Goal: Answer question/provide support: Answer question/provide support

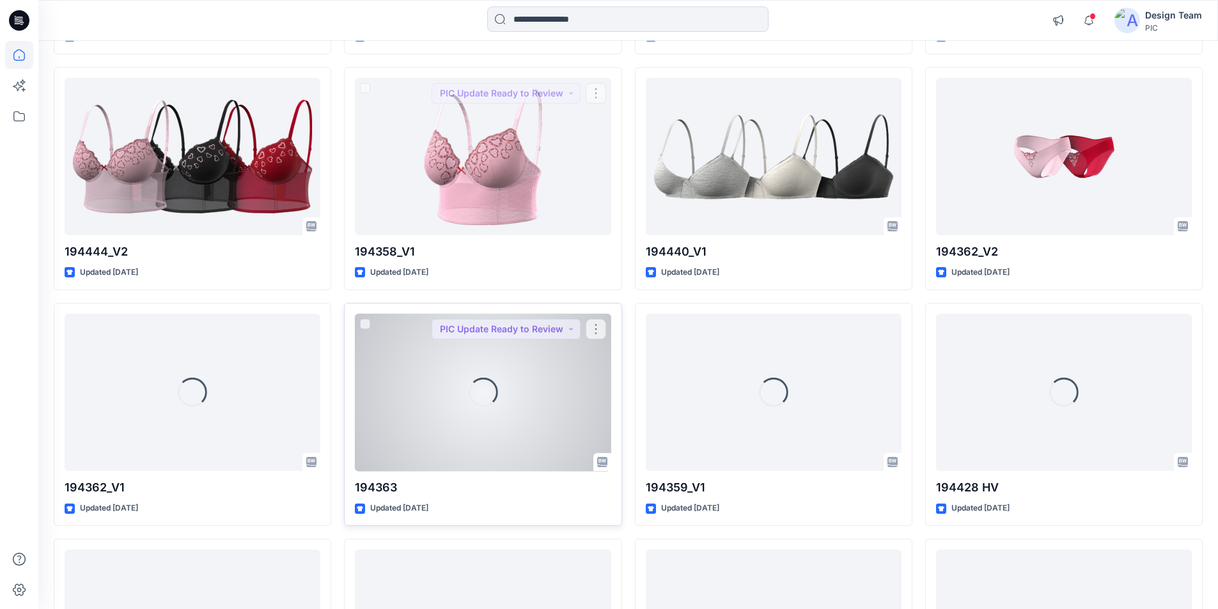
scroll to position [1303, 0]
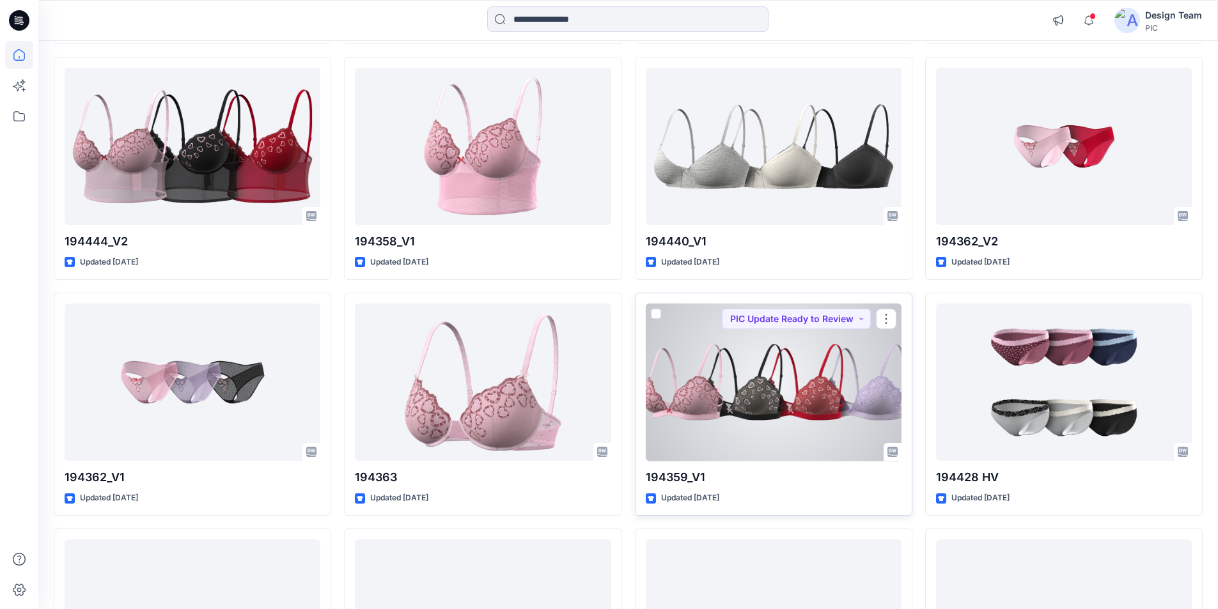
click at [834, 304] on div at bounding box center [774, 383] width 256 height 158
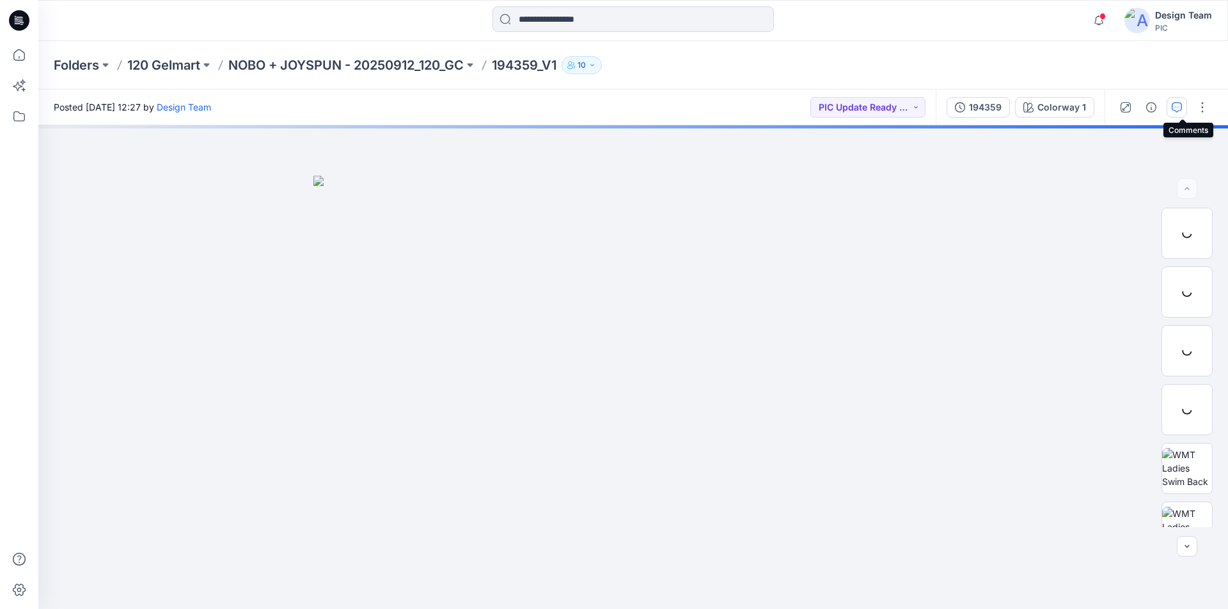
click at [1176, 106] on button "button" at bounding box center [1176, 107] width 20 height 20
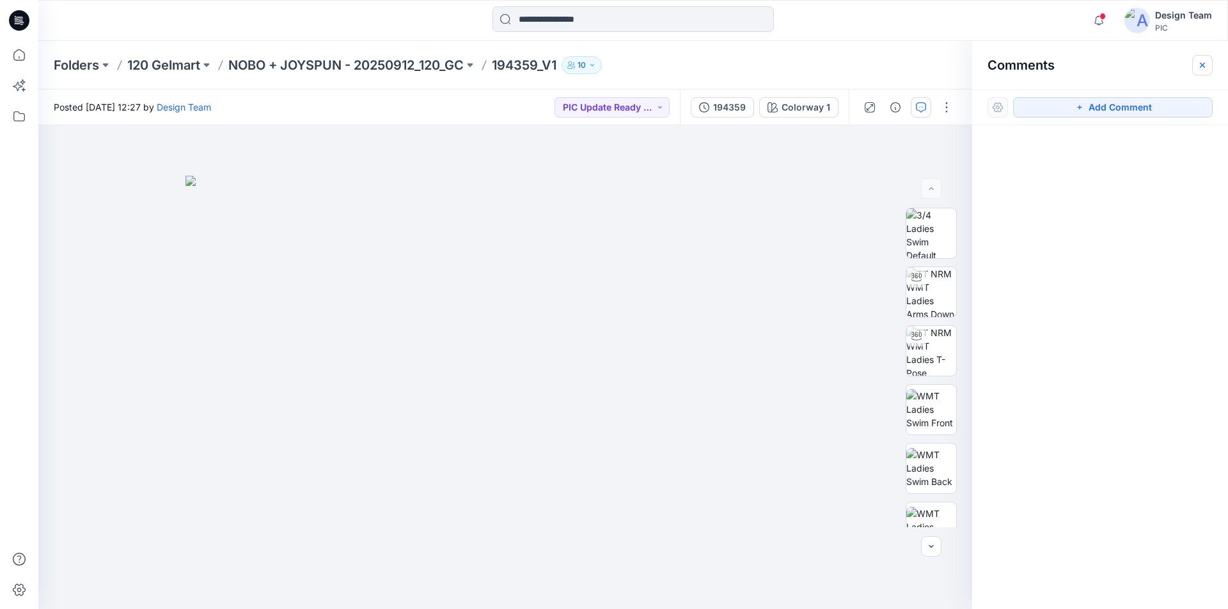
click at [1203, 61] on icon "button" at bounding box center [1202, 65] width 10 height 10
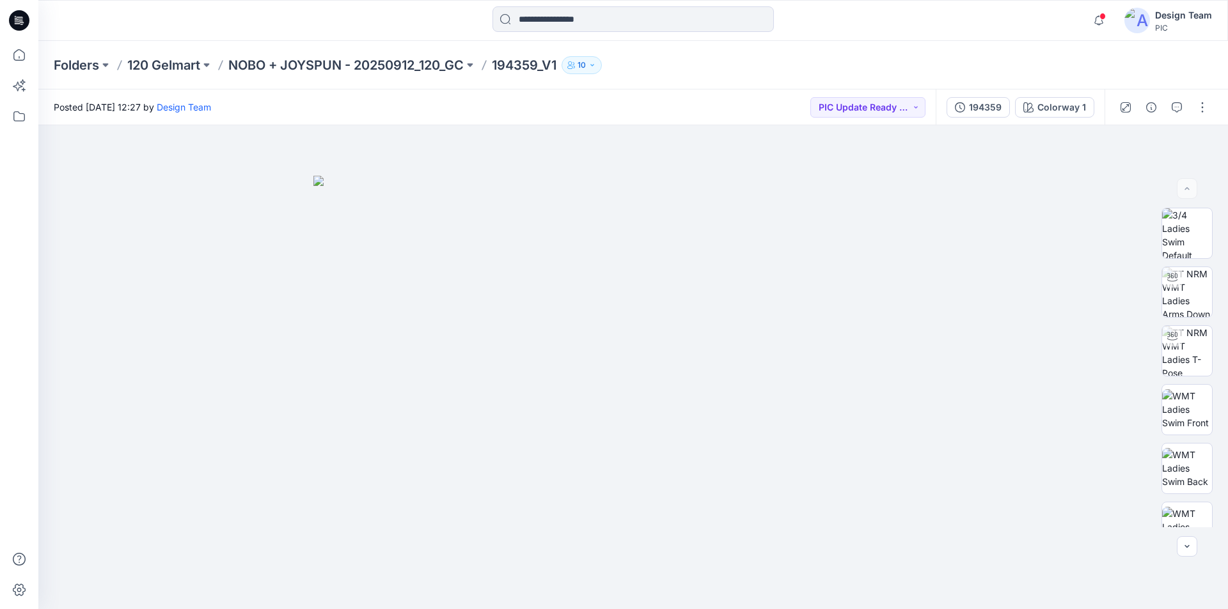
click at [19, 17] on icon at bounding box center [20, 17] width 6 height 1
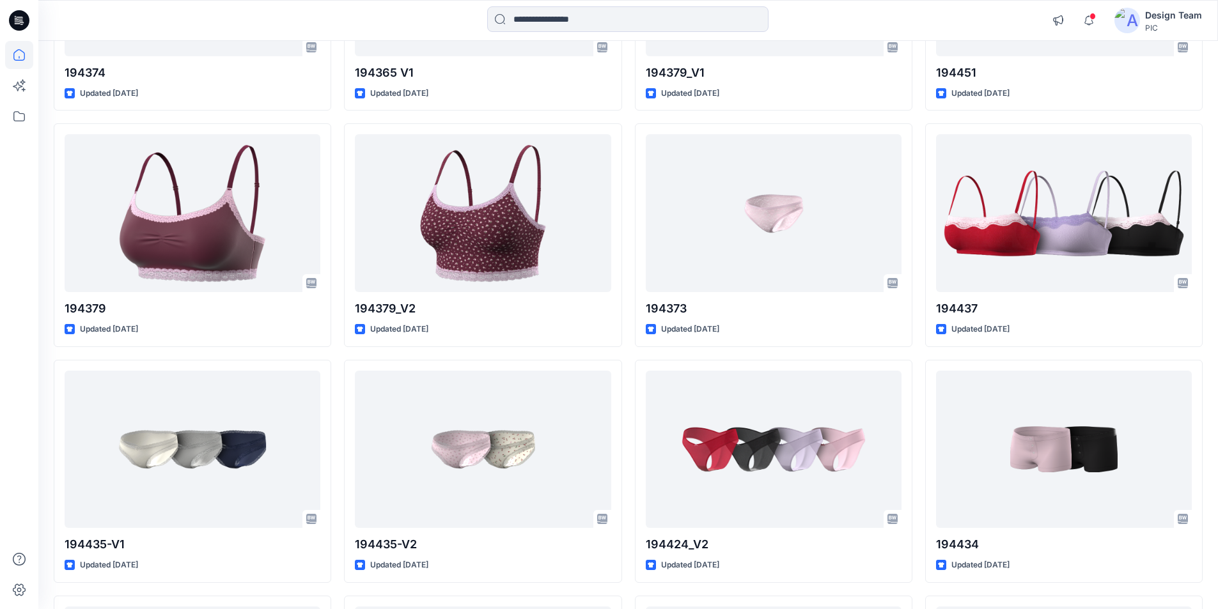
scroll to position [3598, 0]
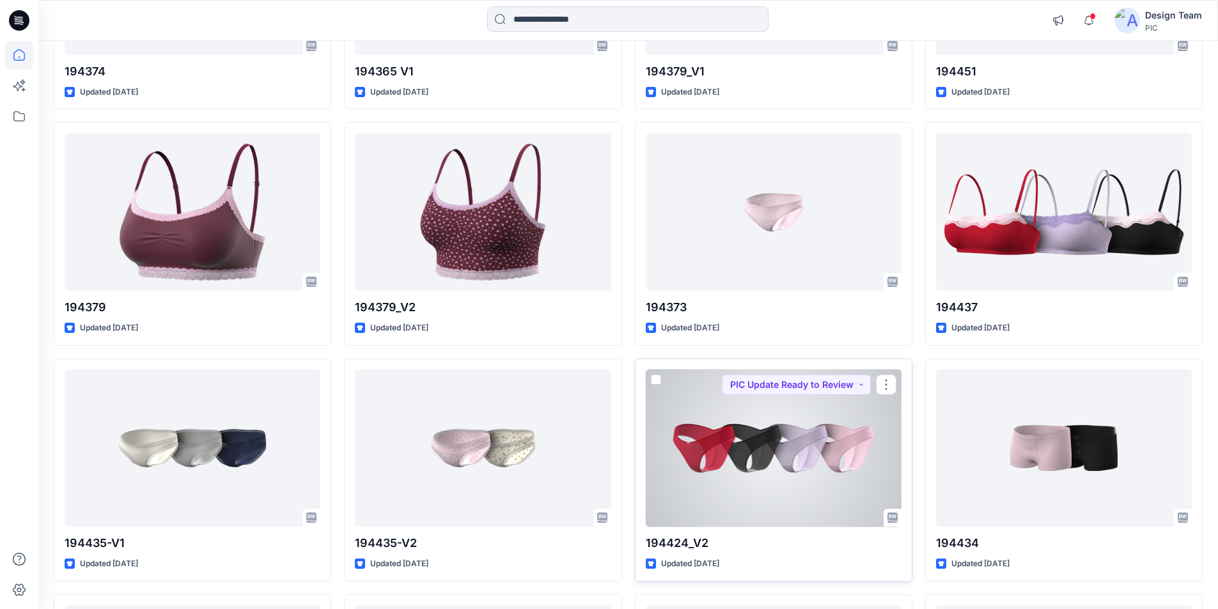
click at [800, 370] on div at bounding box center [774, 449] width 256 height 158
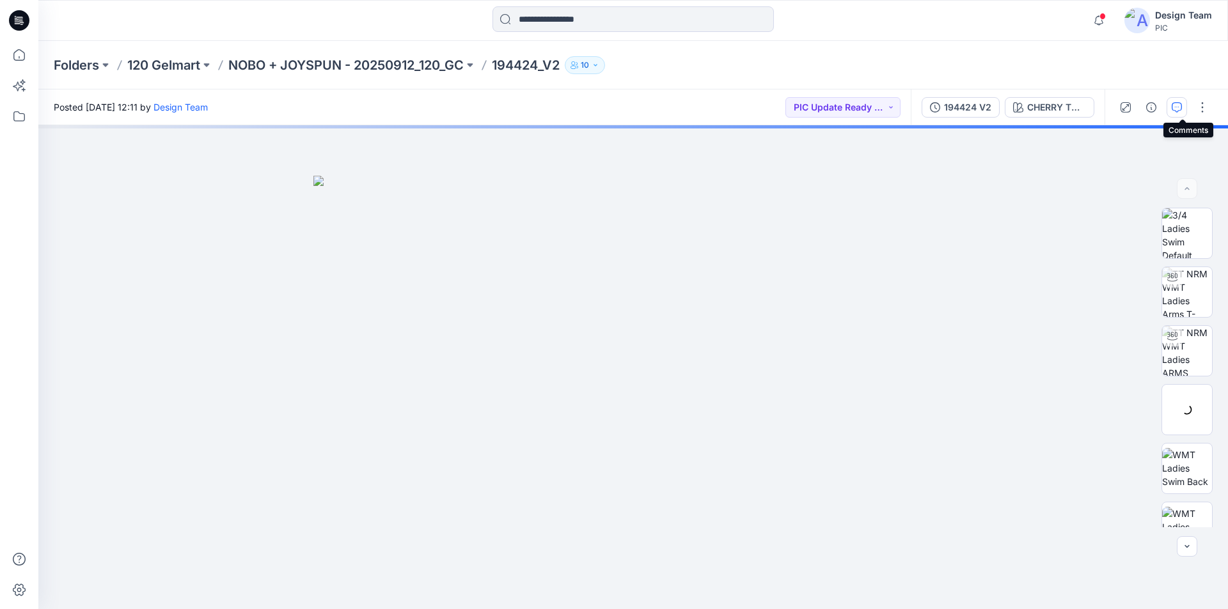
click at [1182, 110] on icon "button" at bounding box center [1176, 107] width 10 height 10
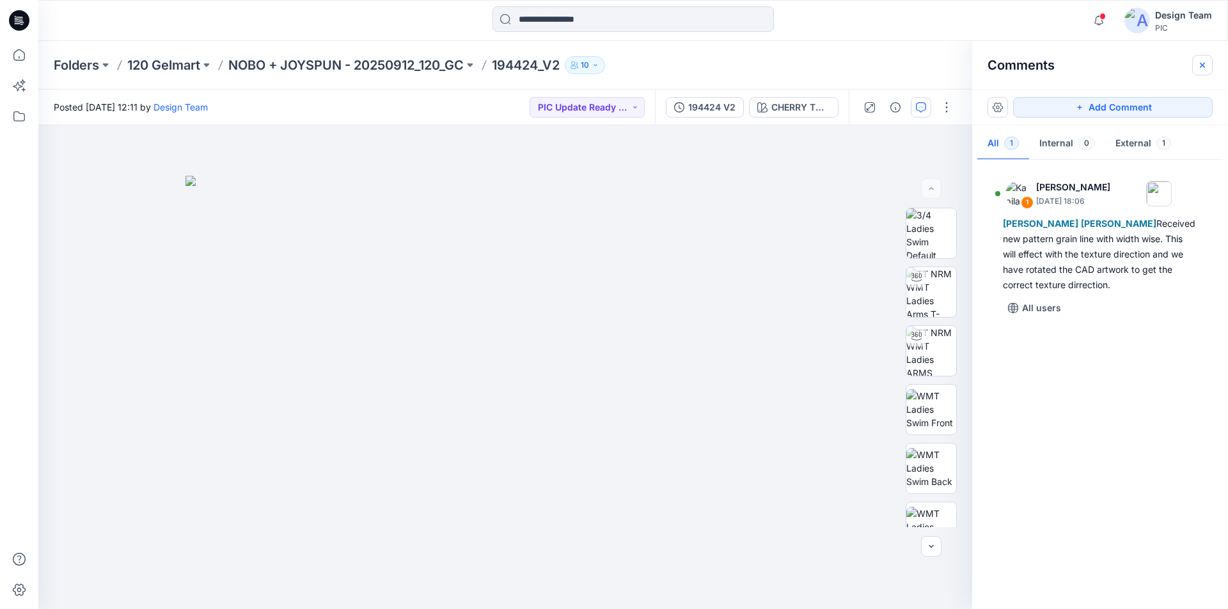
click at [1203, 62] on icon "button" at bounding box center [1202, 65] width 10 height 10
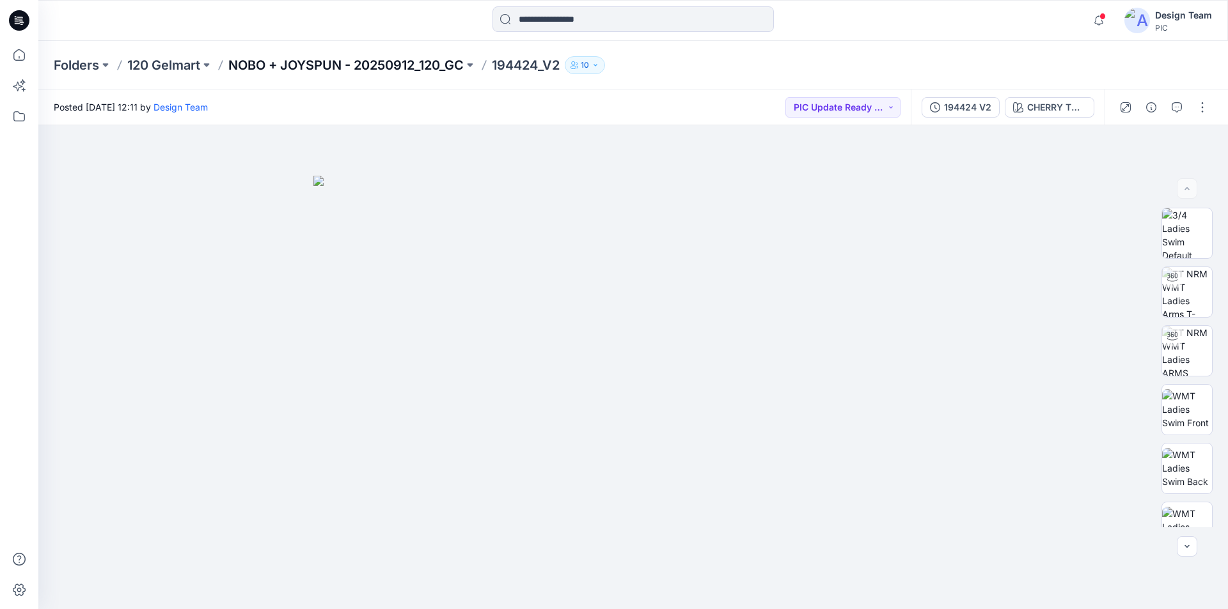
click at [368, 63] on p "NOBO + JOYSPUN - 20250912_120_GC" at bounding box center [345, 65] width 235 height 18
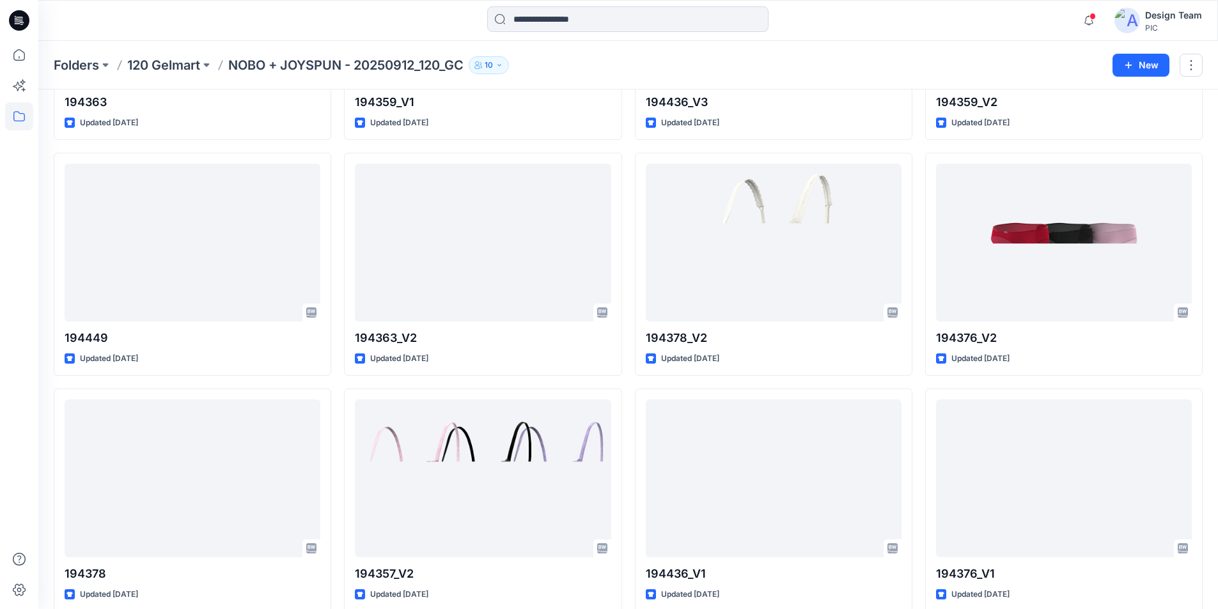
scroll to position [1023, 0]
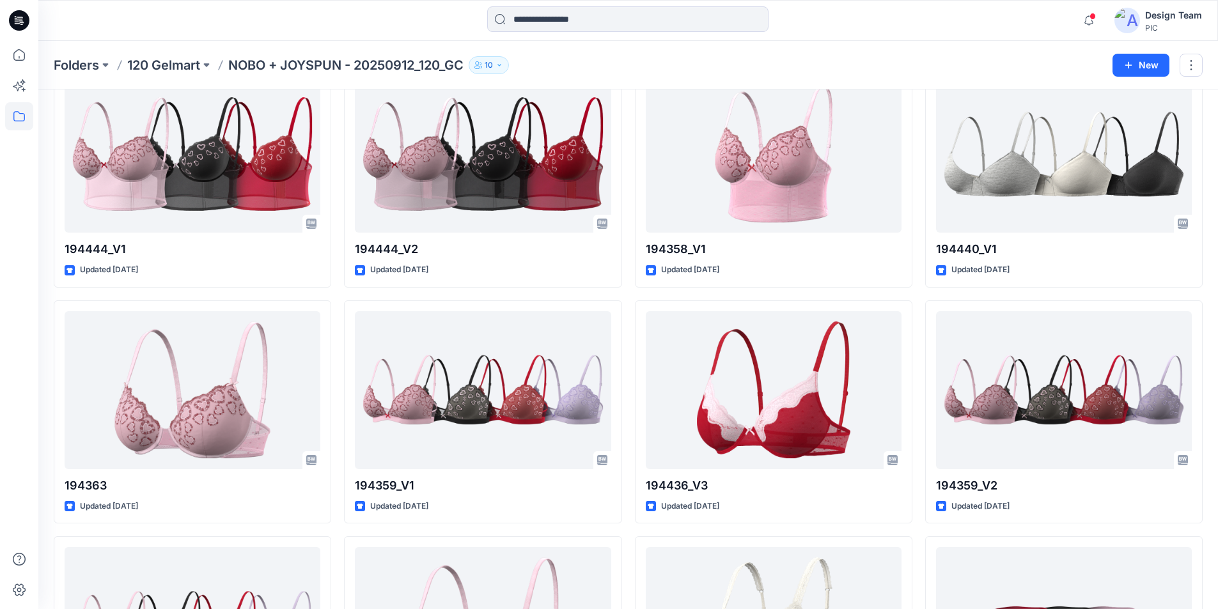
click at [22, 18] on icon at bounding box center [19, 20] width 20 height 20
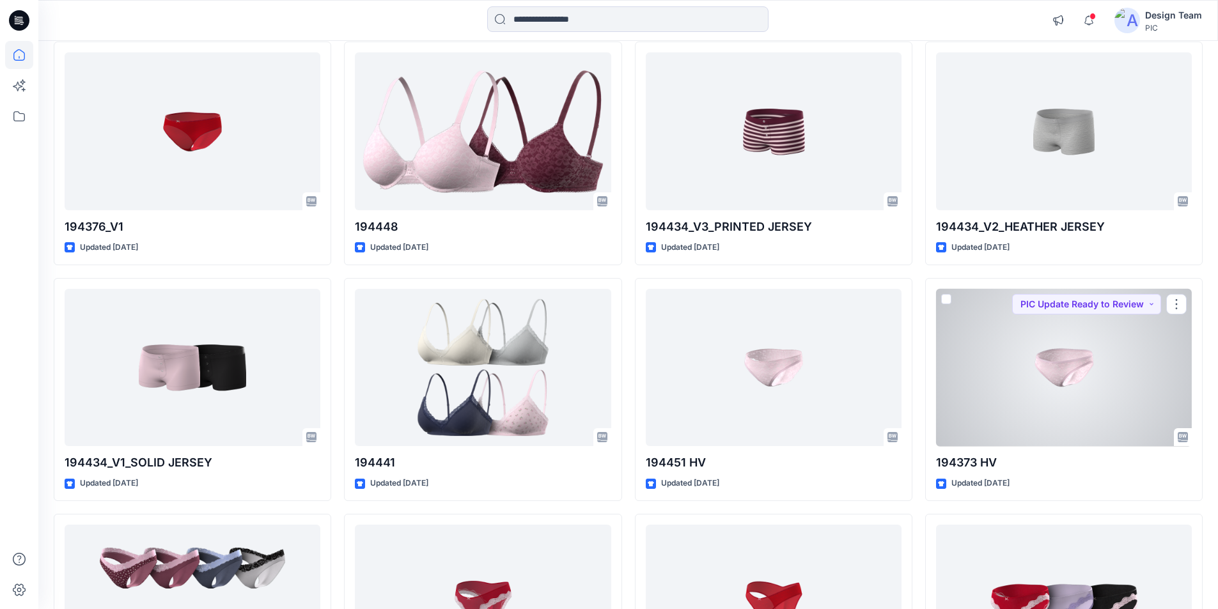
scroll to position [2515, 0]
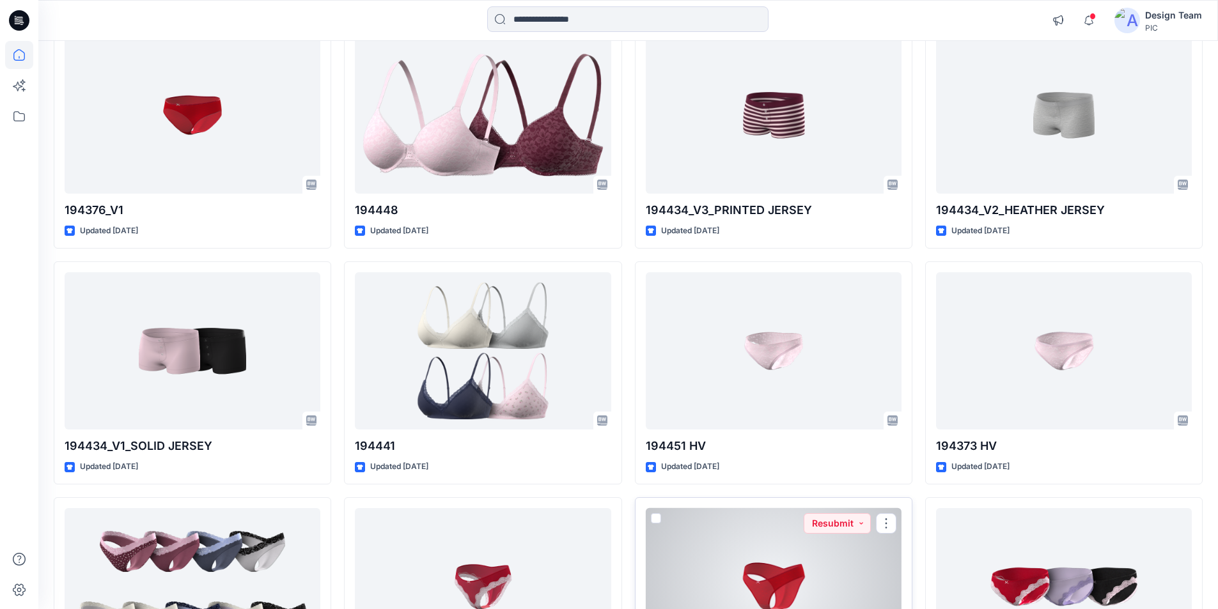
click at [787, 508] on div at bounding box center [774, 587] width 256 height 158
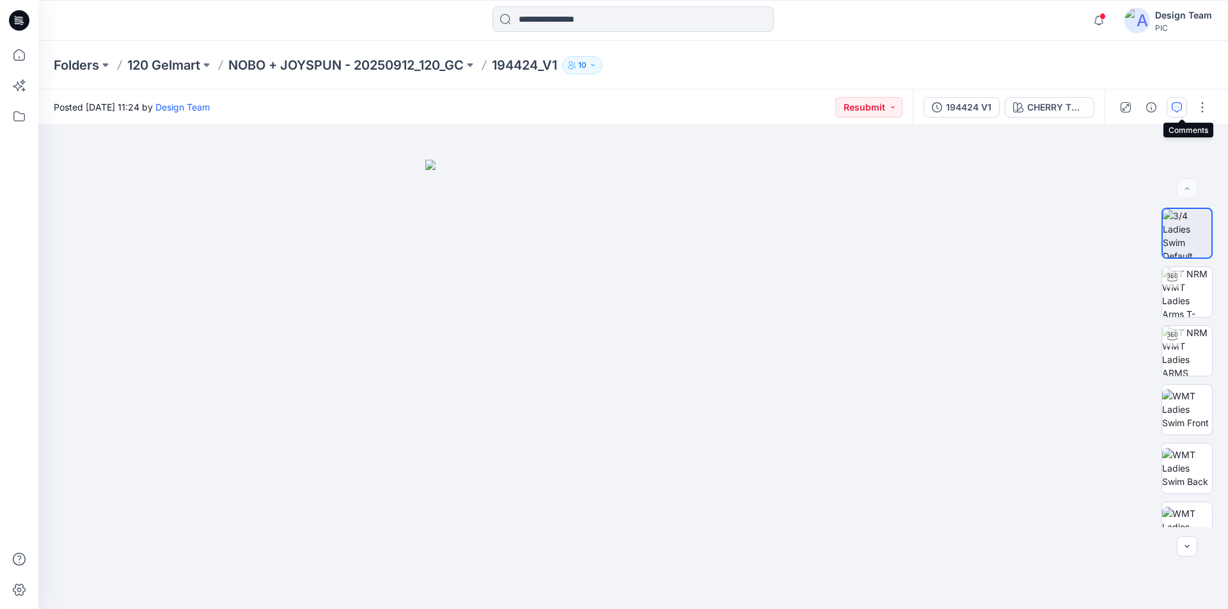
click at [1180, 108] on icon "button" at bounding box center [1176, 107] width 10 height 10
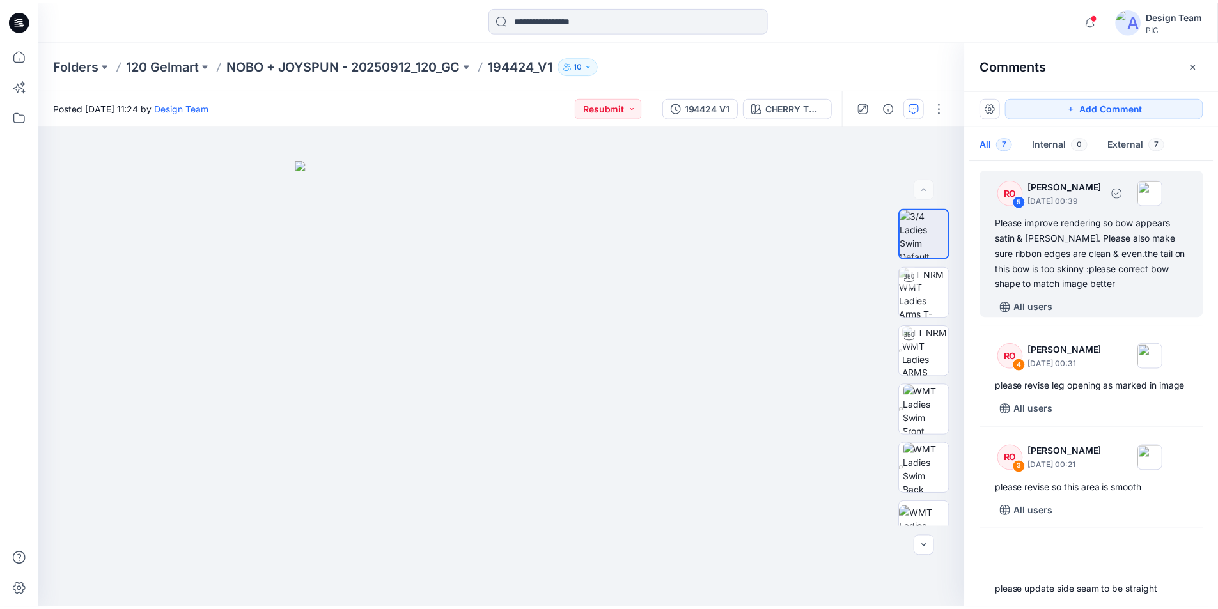
scroll to position [371, 0]
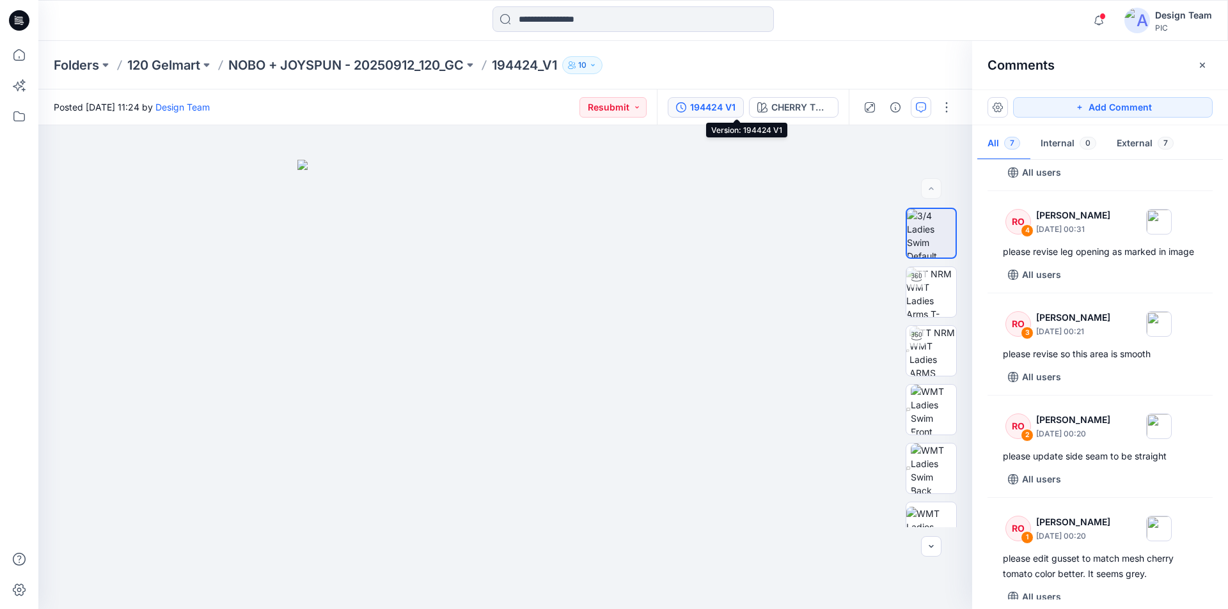
click at [735, 106] on div "194424 V1" at bounding box center [712, 107] width 45 height 14
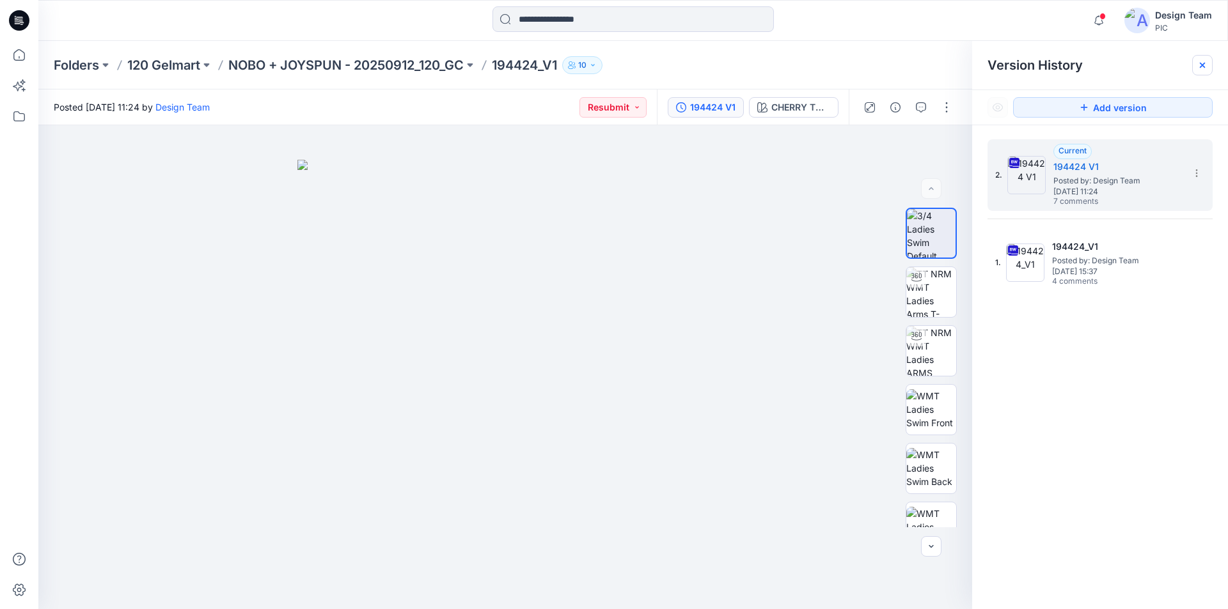
click at [1205, 63] on icon at bounding box center [1202, 65] width 10 height 10
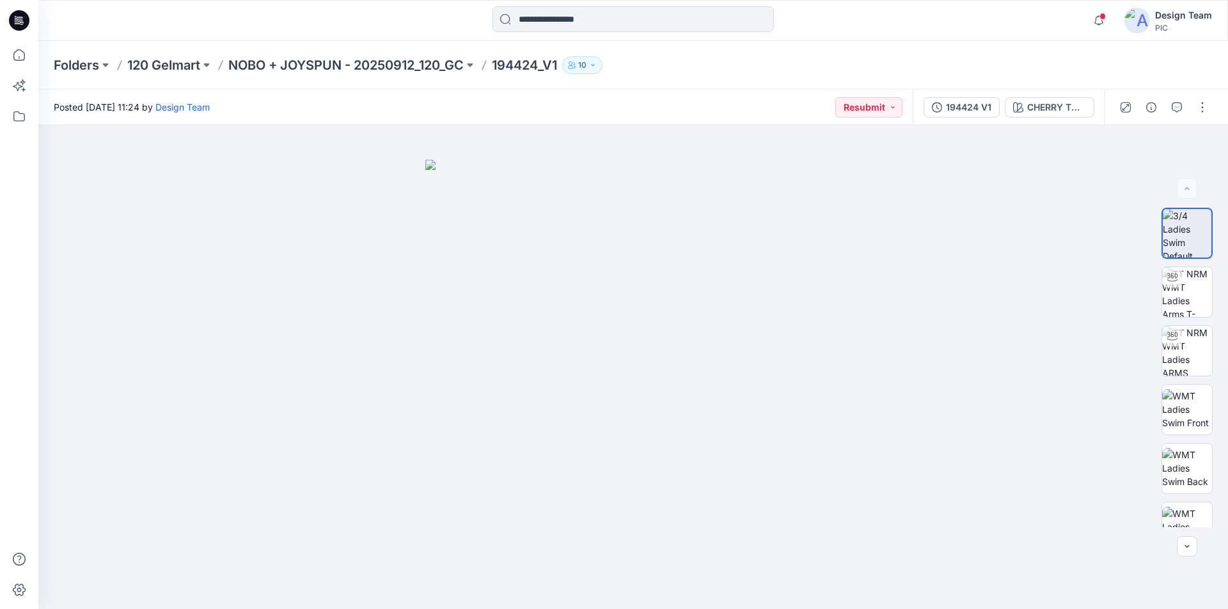
click at [20, 20] on icon at bounding box center [19, 20] width 20 height 20
click at [1180, 112] on button "button" at bounding box center [1176, 107] width 20 height 20
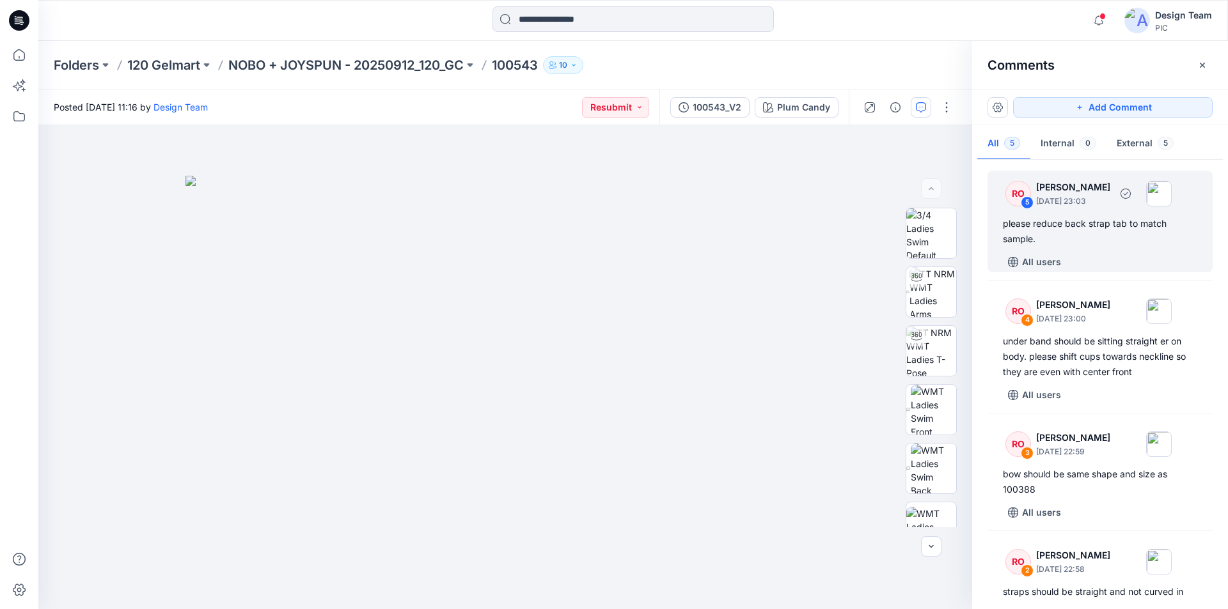
click at [1082, 231] on div "RO 5 Raquel Ortiz October 01, 2025 23:03 please reduce back strap tab to match …" at bounding box center [1099, 222] width 225 height 102
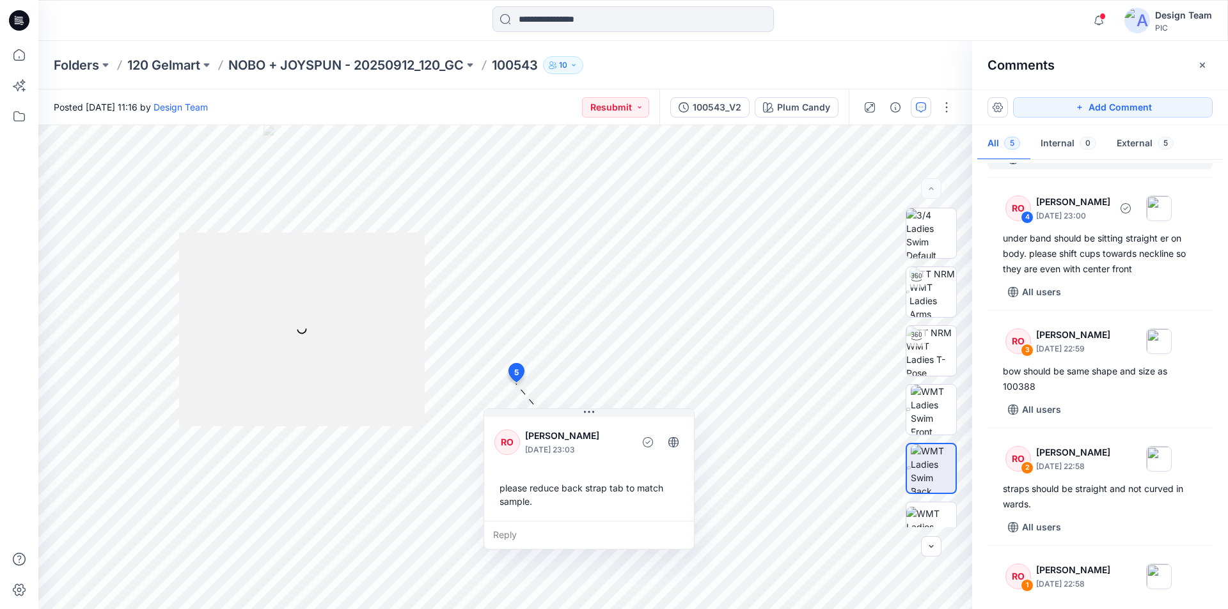
scroll to position [105, 0]
click at [1095, 552] on div "RO 1 Raquel Ortiz October 01, 2025 22:58 please adjust shading color at base of…" at bounding box center [1099, 603] width 225 height 102
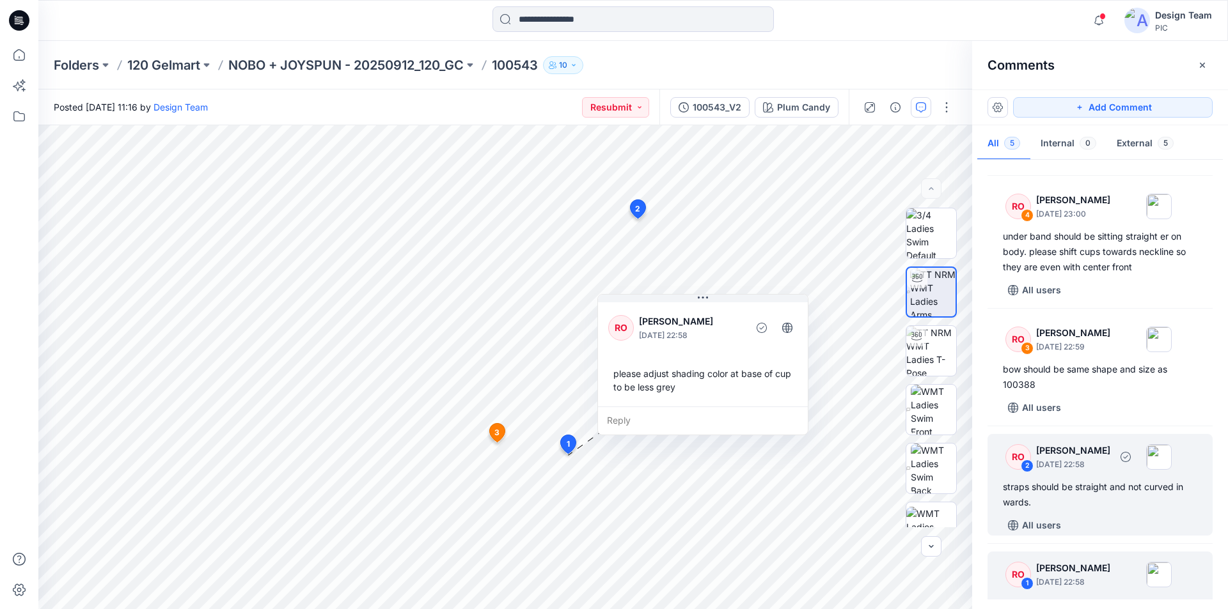
click at [1109, 480] on div "straps should be straight and not curved in wards." at bounding box center [1100, 495] width 194 height 31
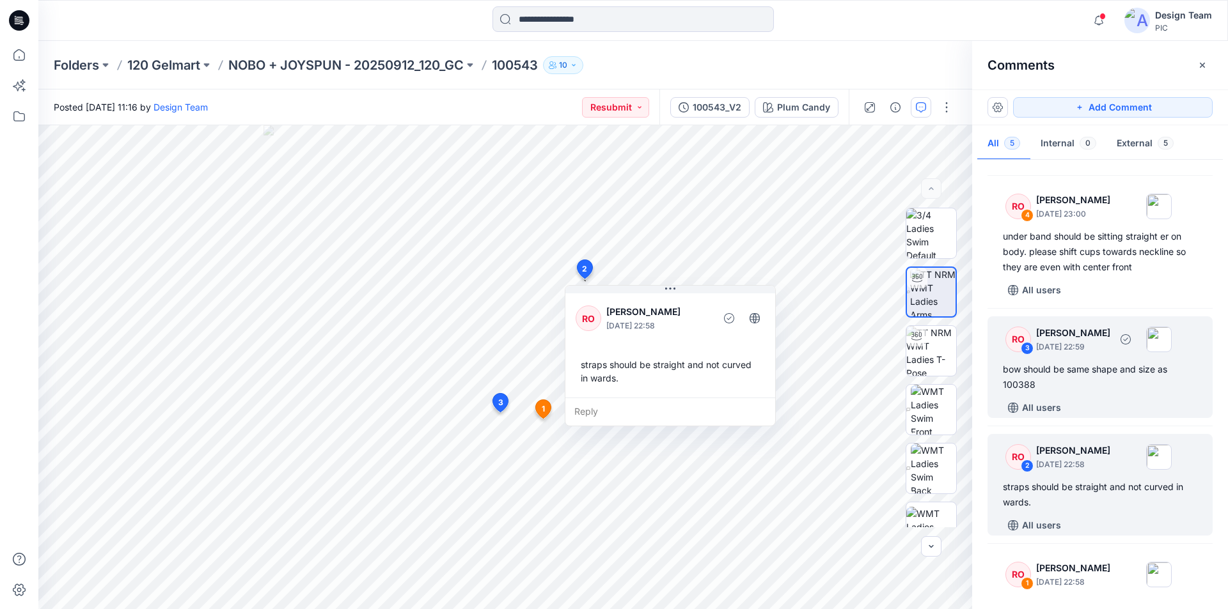
click at [1096, 363] on div "RO 3 Raquel Ortiz October 01, 2025 22:59 bow should be same shape and size as 1…" at bounding box center [1099, 367] width 225 height 102
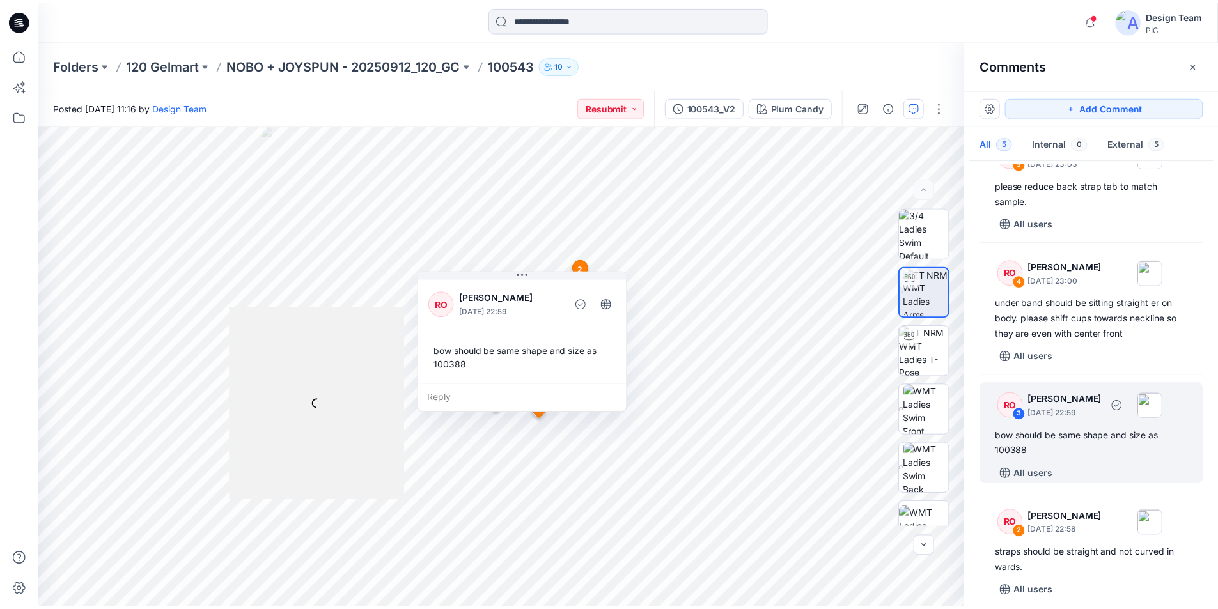
scroll to position [0, 0]
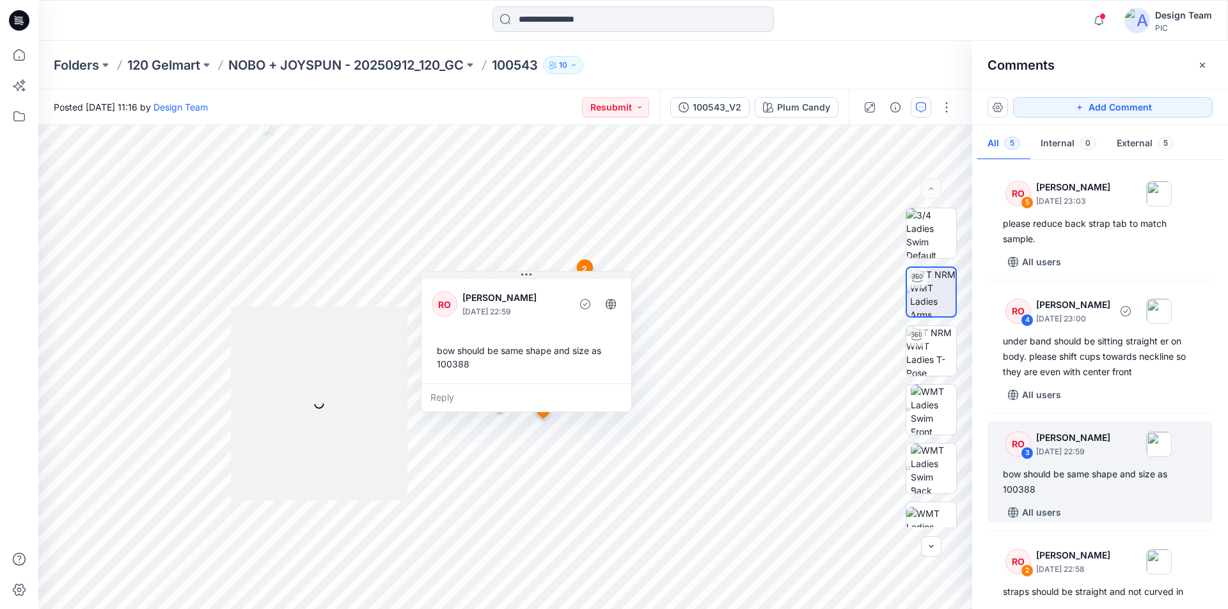
click at [1096, 363] on div "under band should be sitting straight er on body. please shift cups towards nec…" at bounding box center [1100, 357] width 194 height 46
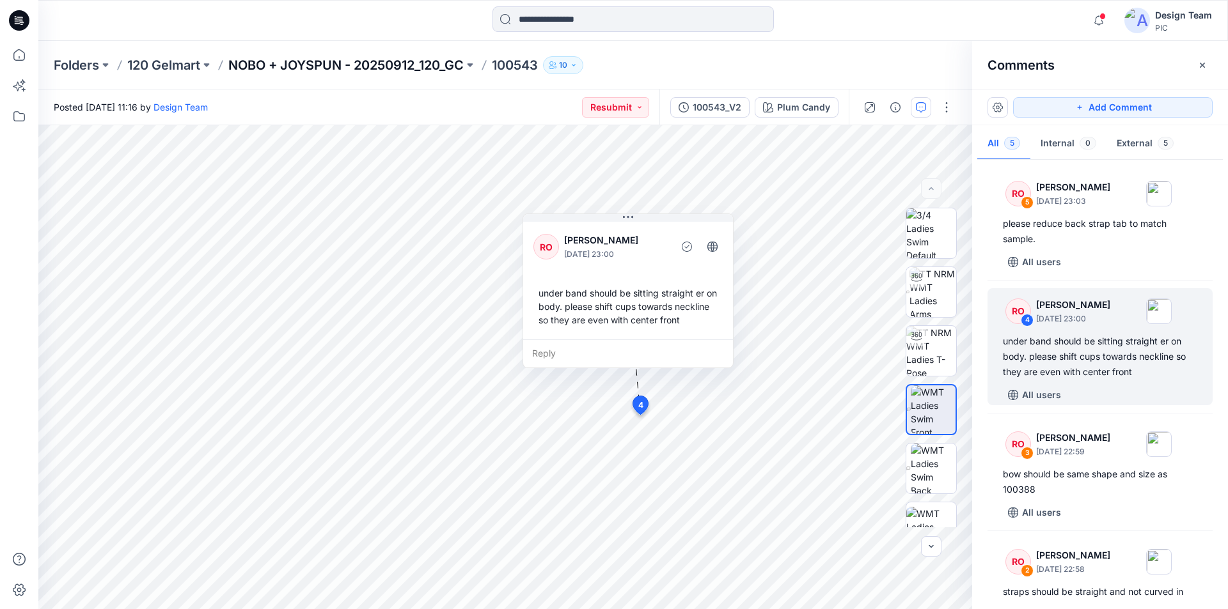
click at [412, 66] on p "NOBO + JOYSPUN - 20250912_120_GC" at bounding box center [345, 65] width 235 height 18
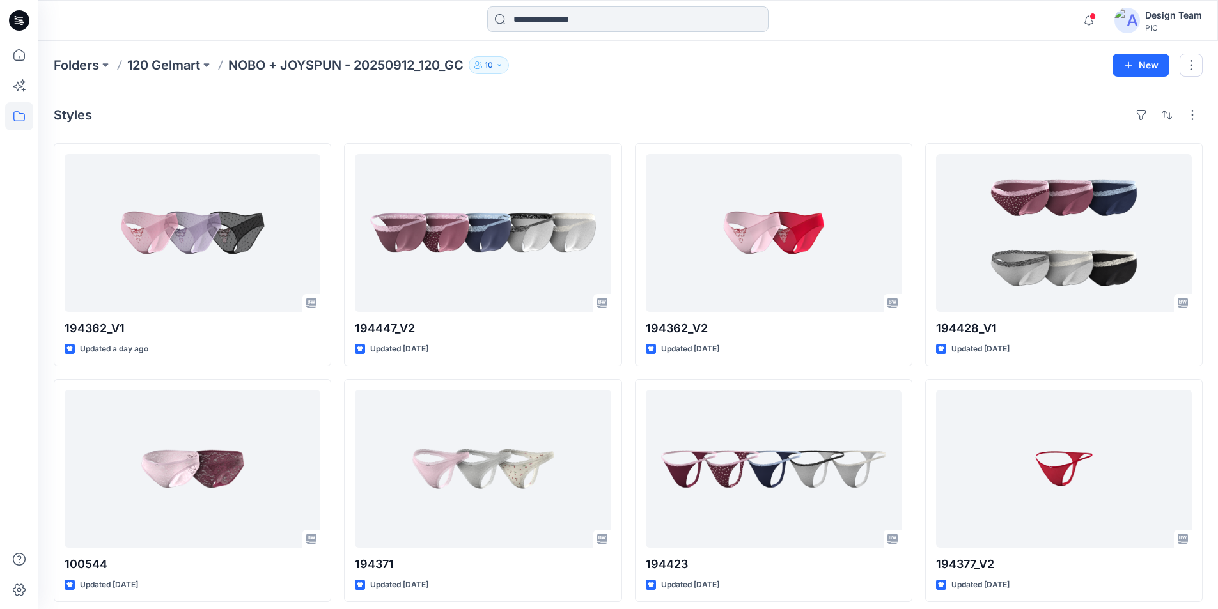
click at [570, 20] on input at bounding box center [627, 19] width 281 height 26
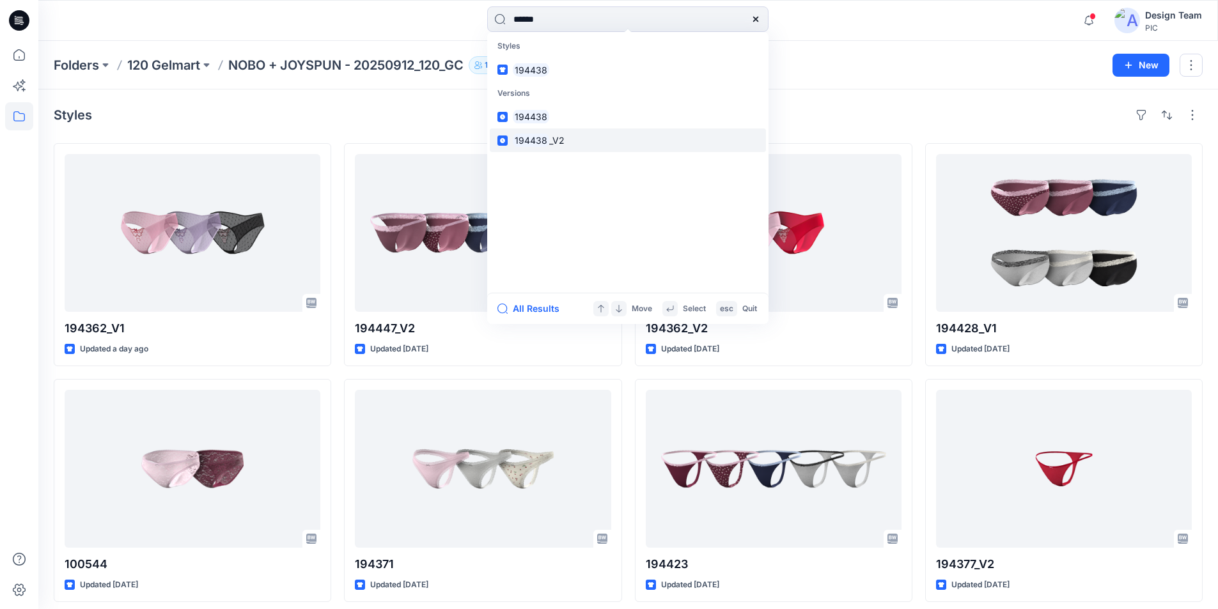
type input "******"
click at [549, 135] on span "_V2" at bounding box center [556, 140] width 15 height 11
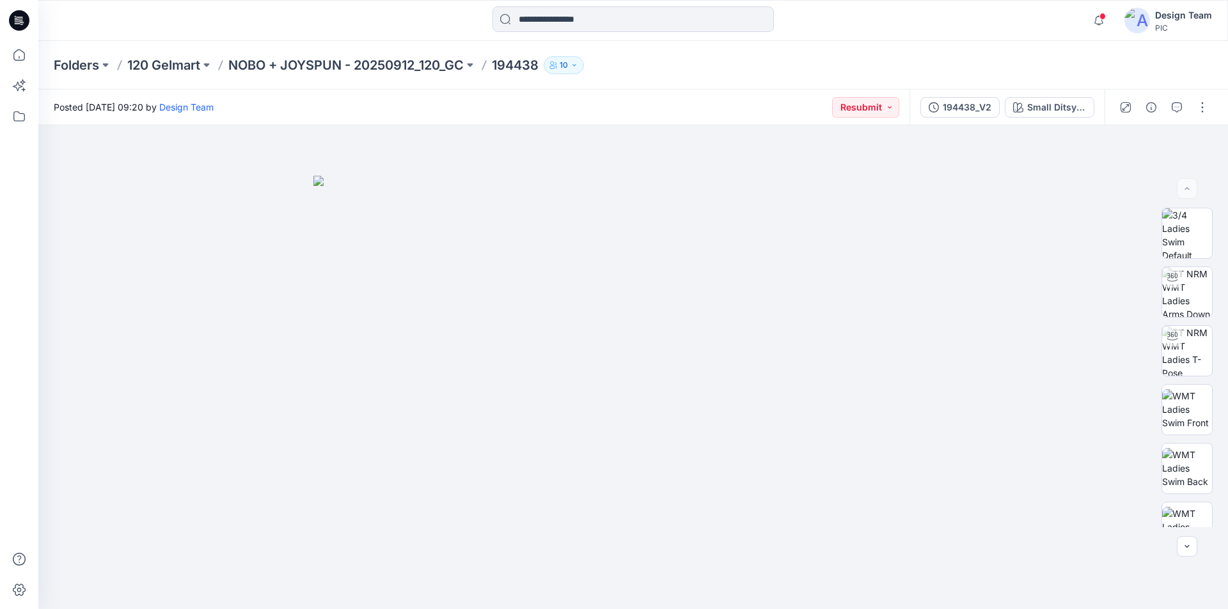
drag, startPoint x: 19, startPoint y: 18, endPoint x: 42, endPoint y: 19, distance: 22.4
click at [19, 18] on icon at bounding box center [19, 20] width 20 height 20
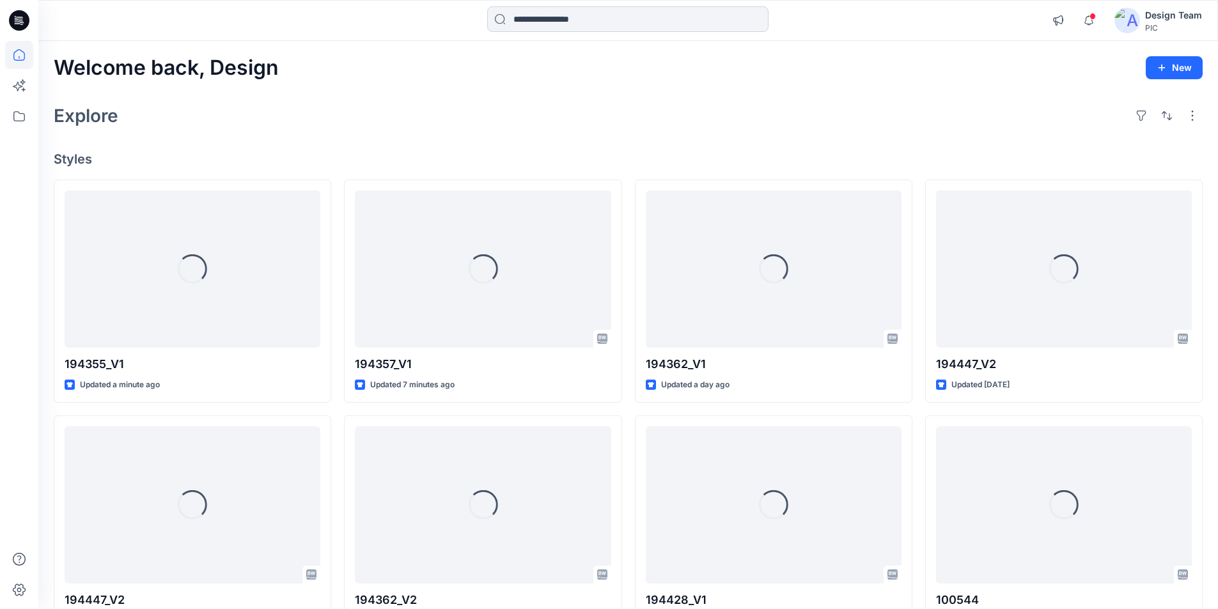
click at [558, 19] on input at bounding box center [627, 19] width 281 height 26
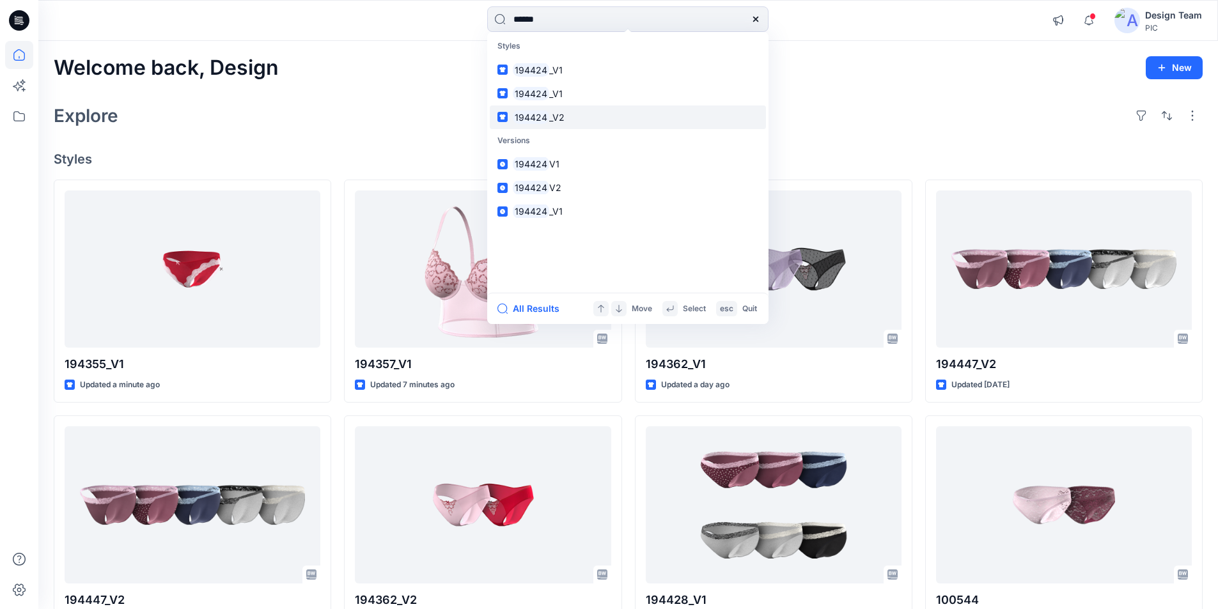
type input "******"
click at [559, 105] on link "194424 _V2" at bounding box center [628, 117] width 276 height 24
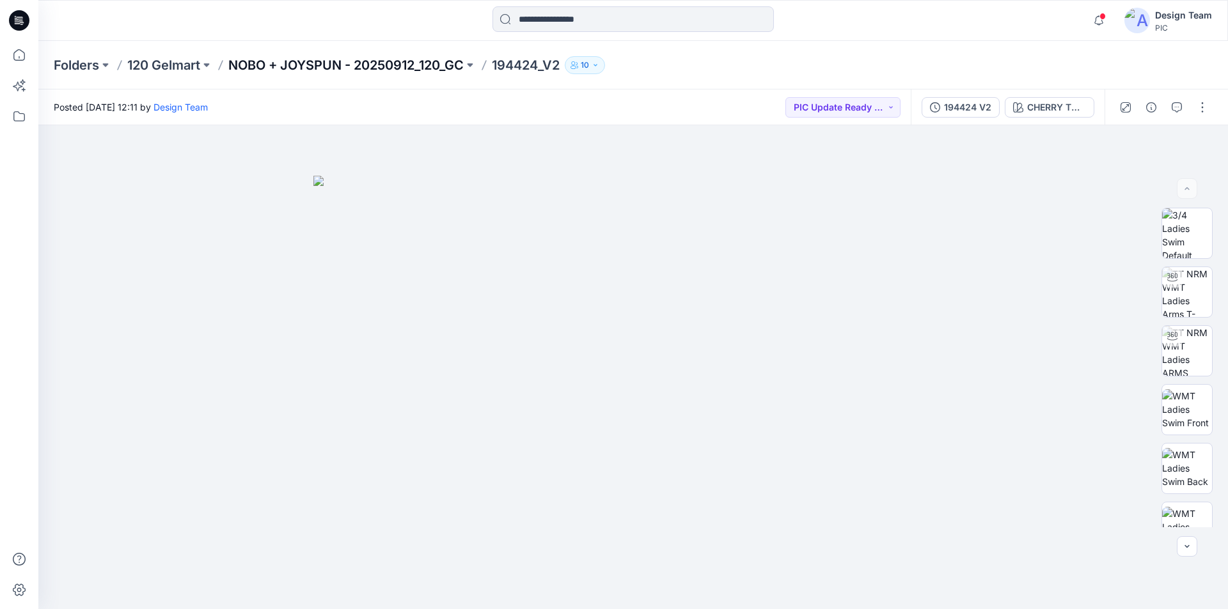
click at [313, 64] on p "NOBO + JOYSPUN - 20250912_120_GC" at bounding box center [345, 65] width 235 height 18
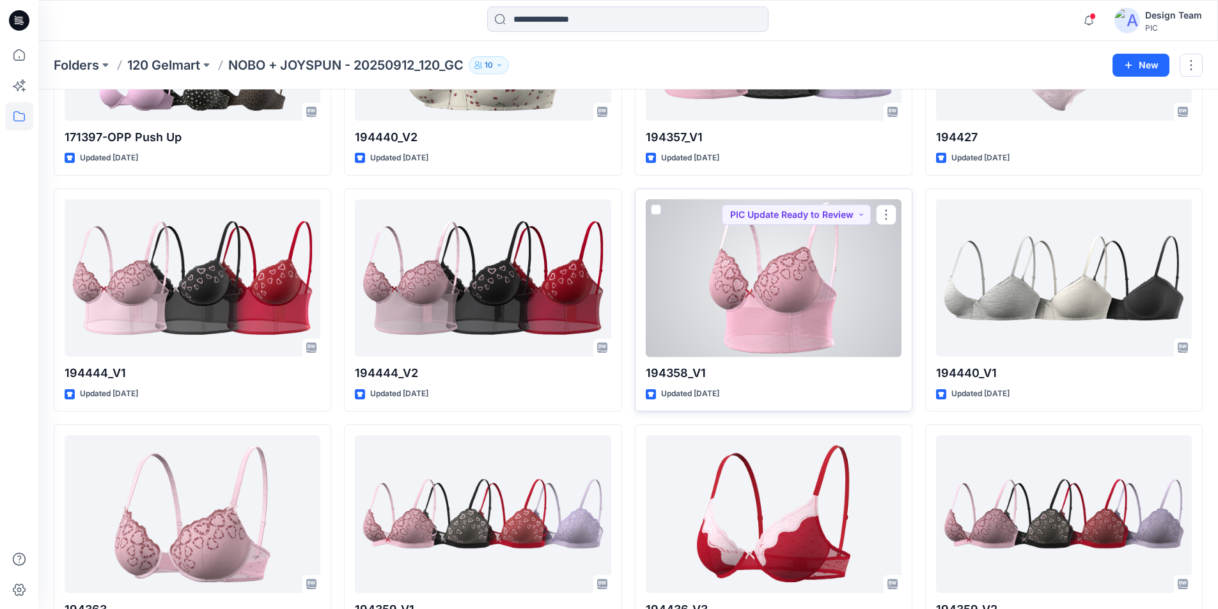
scroll to position [835, 0]
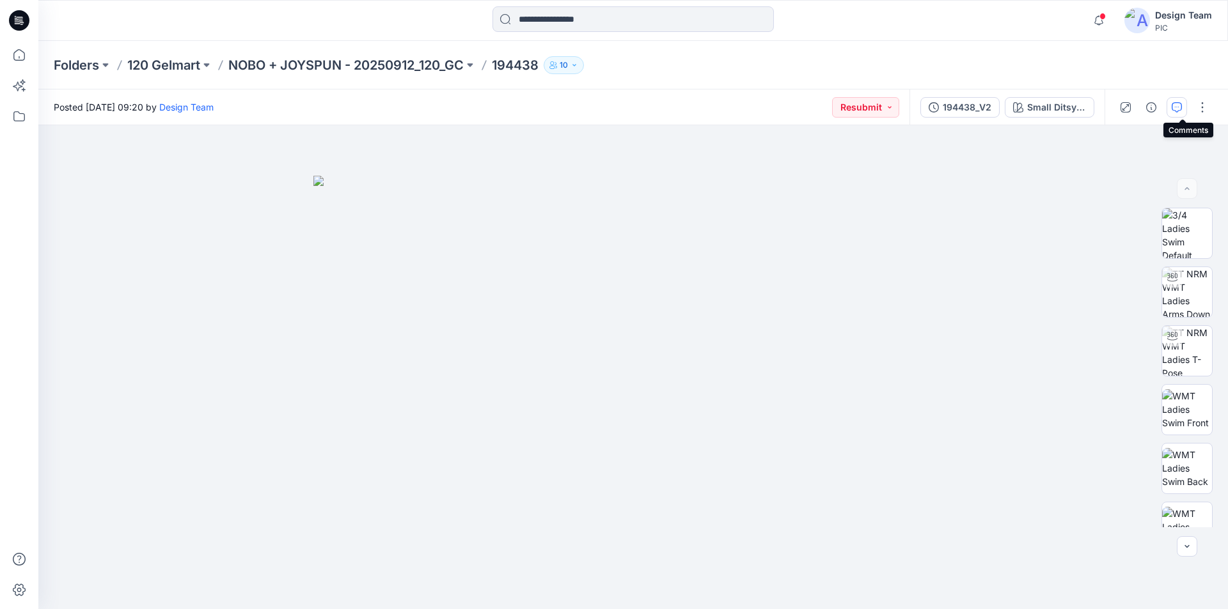
click at [1179, 105] on icon "button" at bounding box center [1176, 107] width 10 height 10
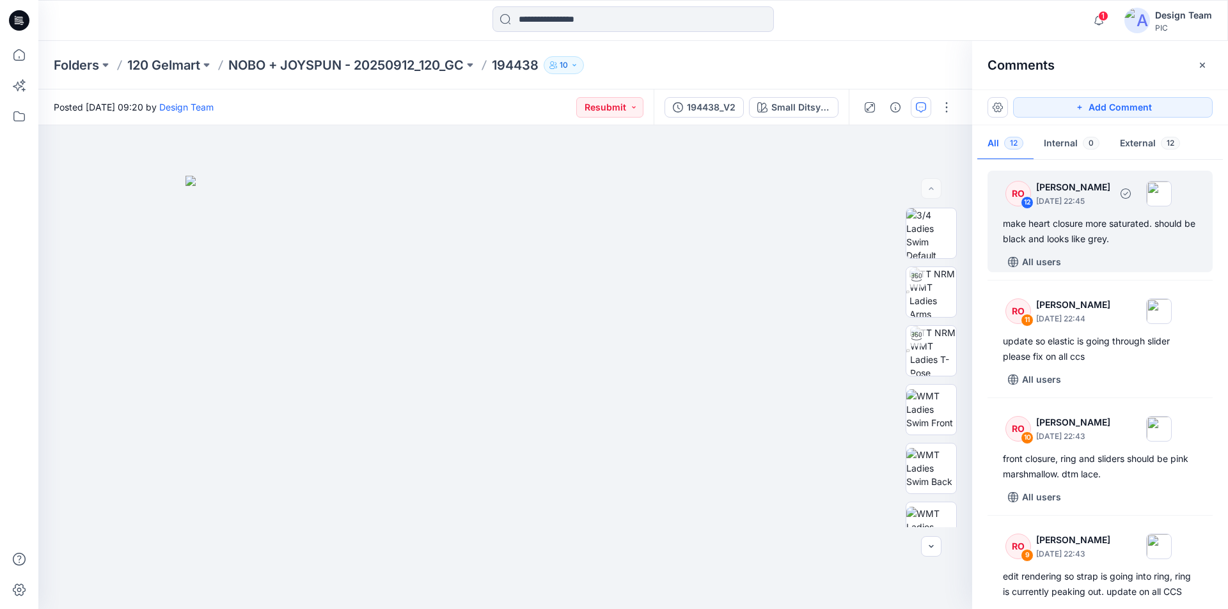
click at [1104, 234] on div "make heart closure more saturated. should be black and looks like grey." at bounding box center [1100, 231] width 194 height 31
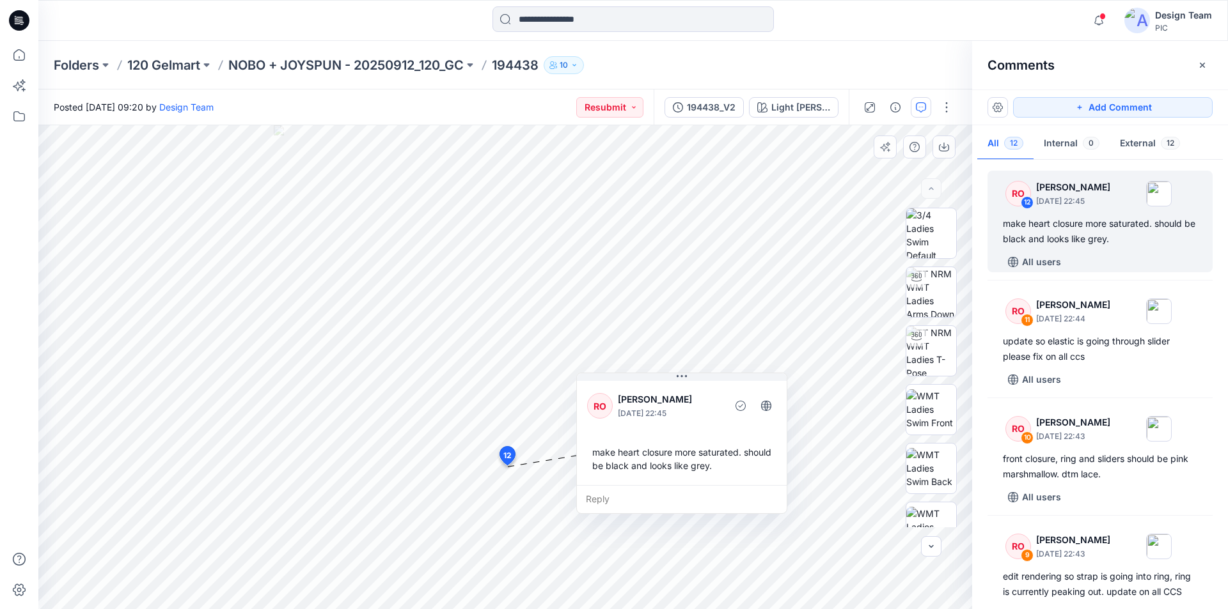
click at [638, 464] on div "make heart closure more saturated. should be black and looks like grey." at bounding box center [681, 459] width 189 height 37
drag, startPoint x: 638, startPoint y: 464, endPoint x: 592, endPoint y: 453, distance: 47.3
click at [592, 453] on div "make heart closure more saturated. should be black and looks like grey." at bounding box center [681, 459] width 189 height 37
drag, startPoint x: 592, startPoint y: 449, endPoint x: 586, endPoint y: 453, distance: 7.8
click at [588, 453] on div "make heart closure more saturated. should be black and looks like grey." at bounding box center [682, 458] width 189 height 37
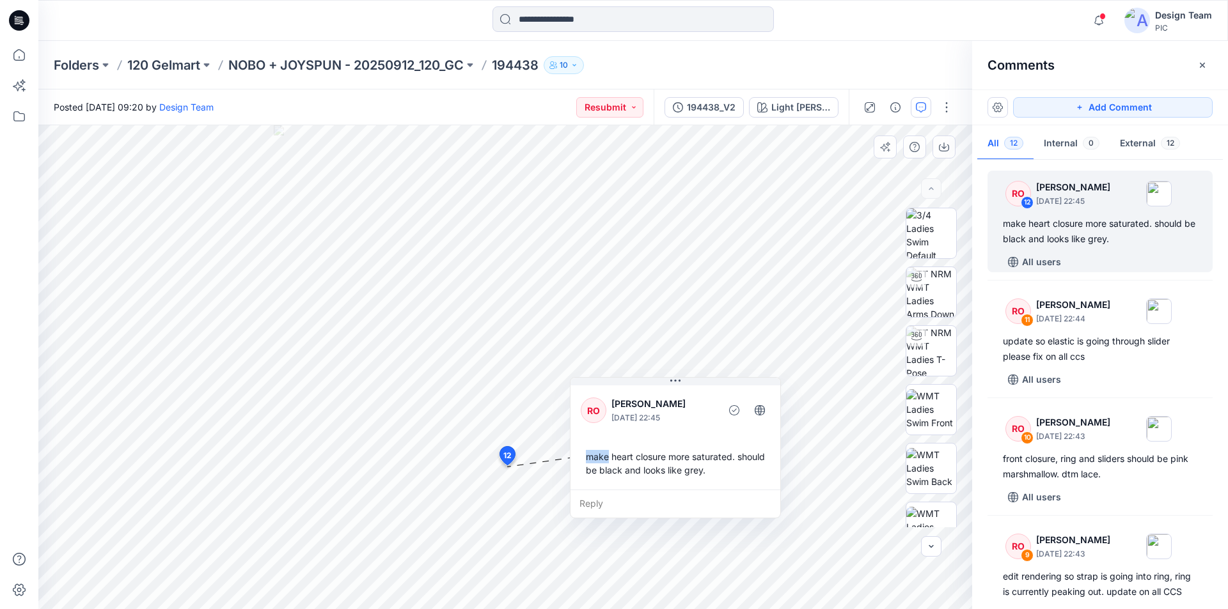
click at [586, 453] on div "make heart closure more saturated. should be black and looks like grey." at bounding box center [675, 463] width 189 height 37
drag, startPoint x: 586, startPoint y: 453, endPoint x: 692, endPoint y: 460, distance: 106.3
click at [692, 460] on div "make heart closure more saturated. should be black and looks like grey." at bounding box center [675, 463] width 189 height 37
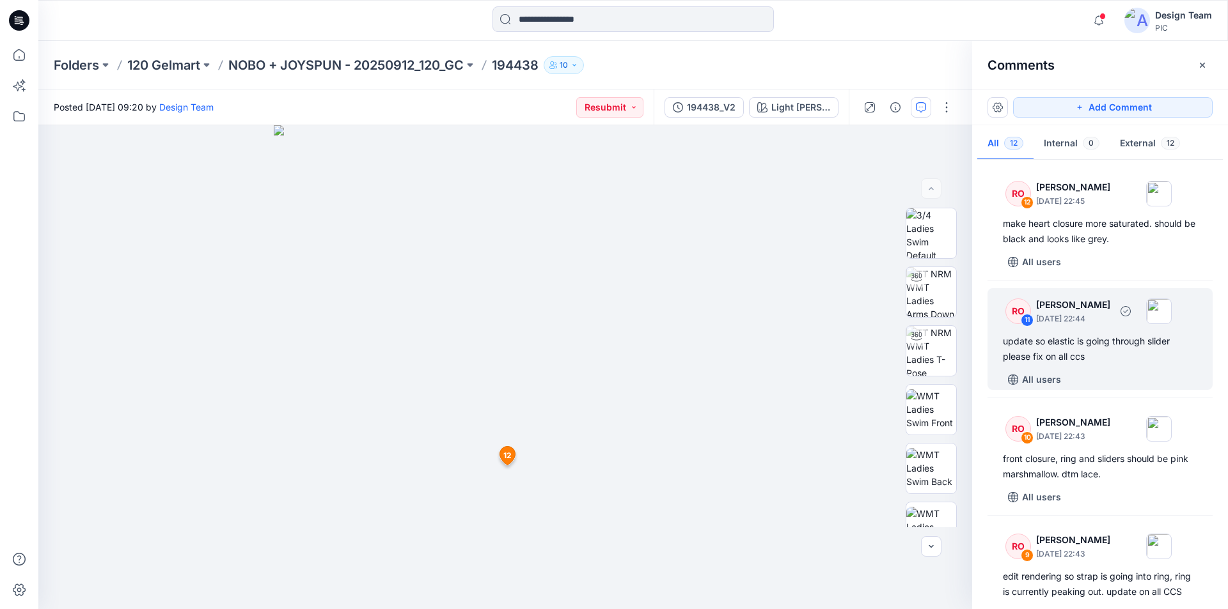
click at [1082, 357] on div "update so elastic is going through slider please fix on all ccs" at bounding box center [1100, 349] width 194 height 31
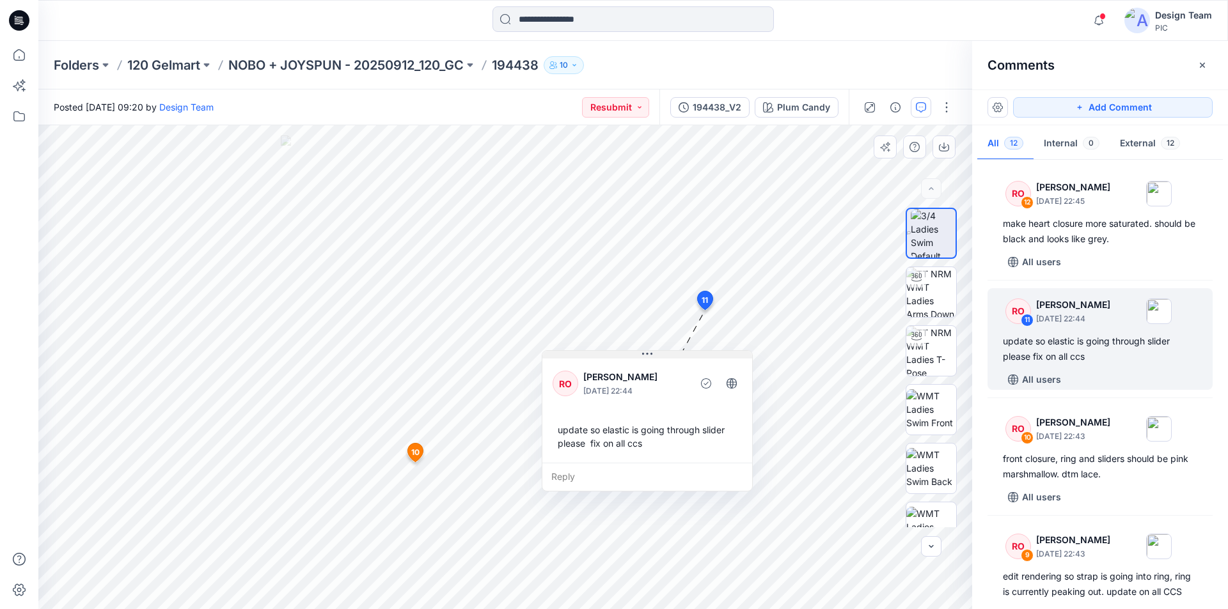
drag, startPoint x: 658, startPoint y: 320, endPoint x: 645, endPoint y: 352, distance: 35.0
click at [645, 352] on icon at bounding box center [647, 354] width 10 height 10
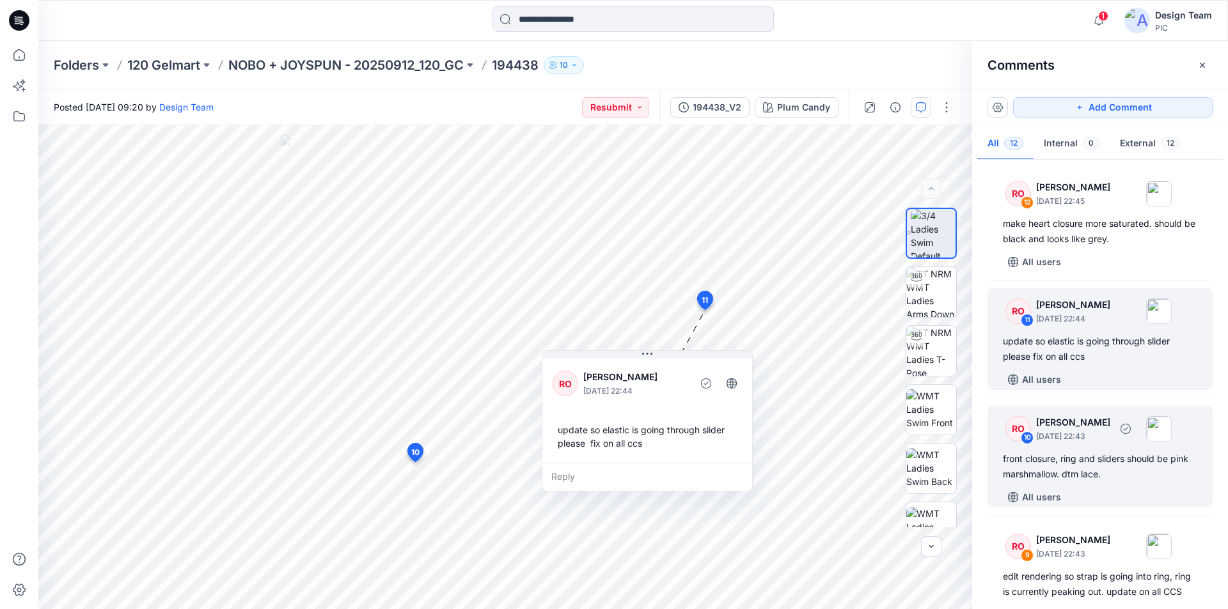
click at [1099, 474] on div "front closure, ring and sliders should be pink marshmallow. dtm lace." at bounding box center [1100, 466] width 194 height 31
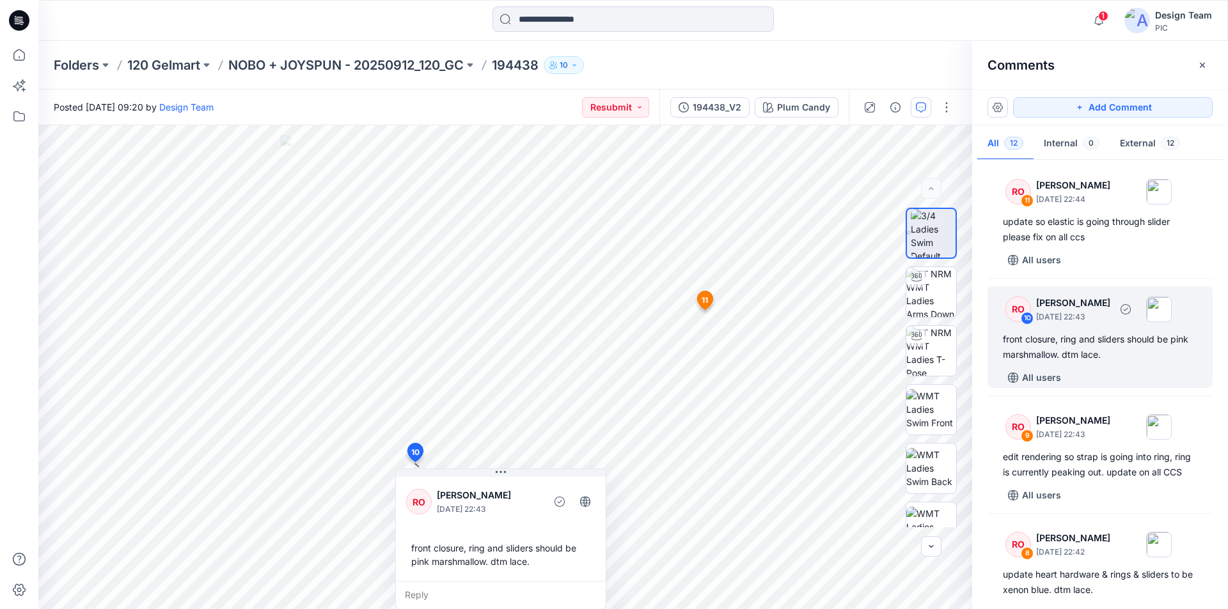
scroll to position [128, 0]
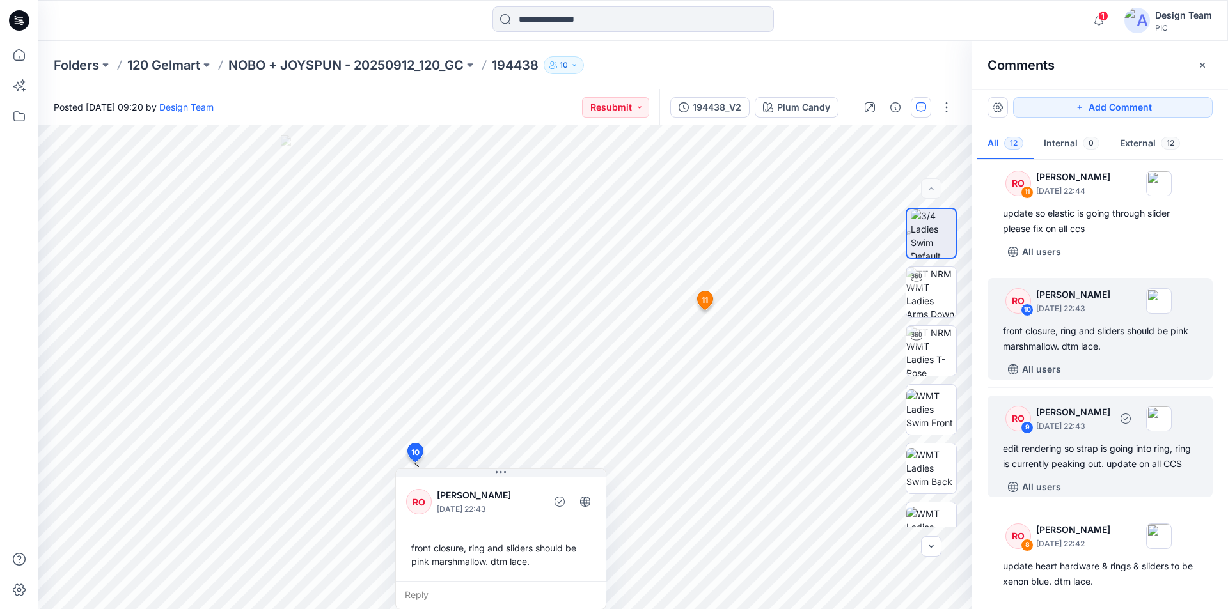
click at [1105, 466] on div "edit rendering so strap is going into ring, ring is currently peaking out. upda…" at bounding box center [1100, 456] width 194 height 31
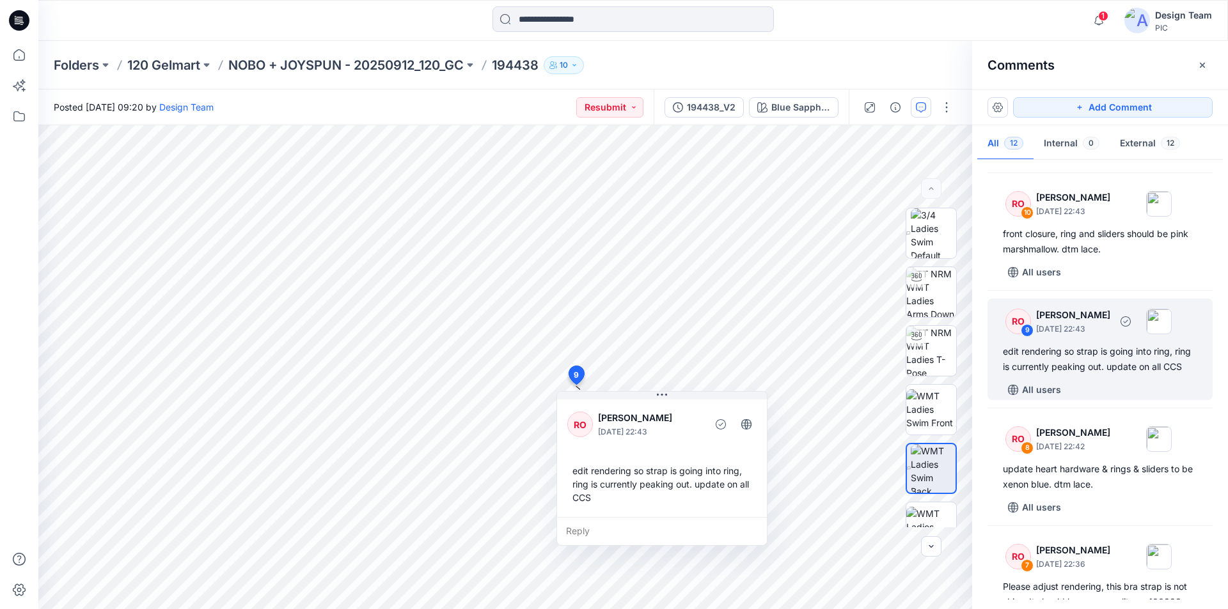
scroll to position [256, 0]
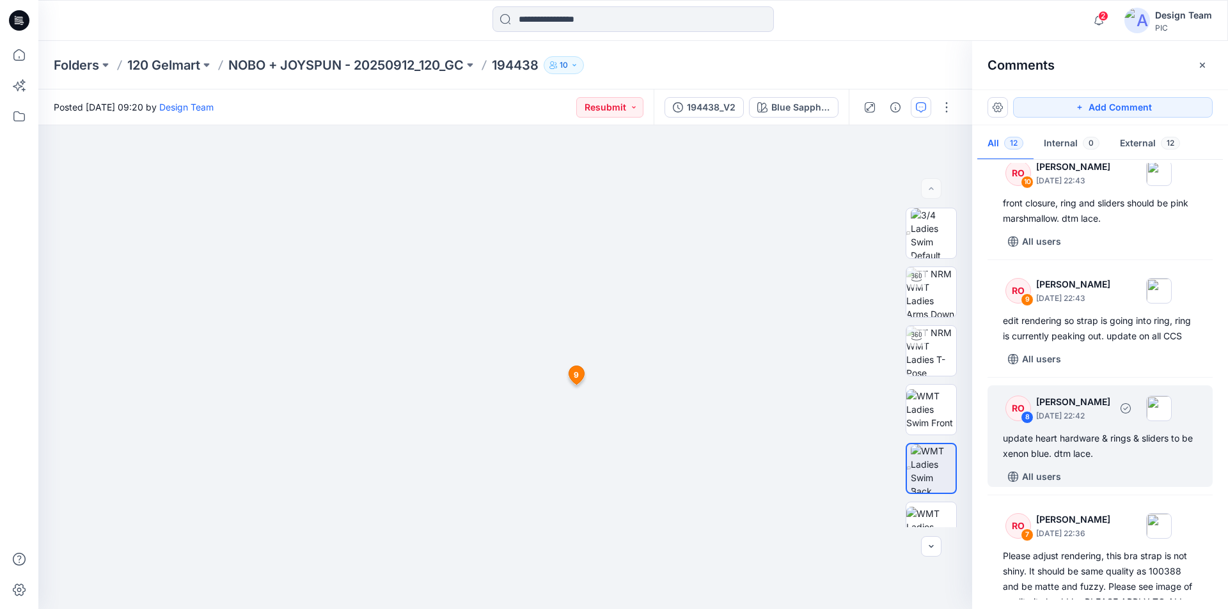
click at [1070, 453] on div "update heart hardware & rings & sliders to be xenon blue. dtm lace." at bounding box center [1100, 446] width 194 height 31
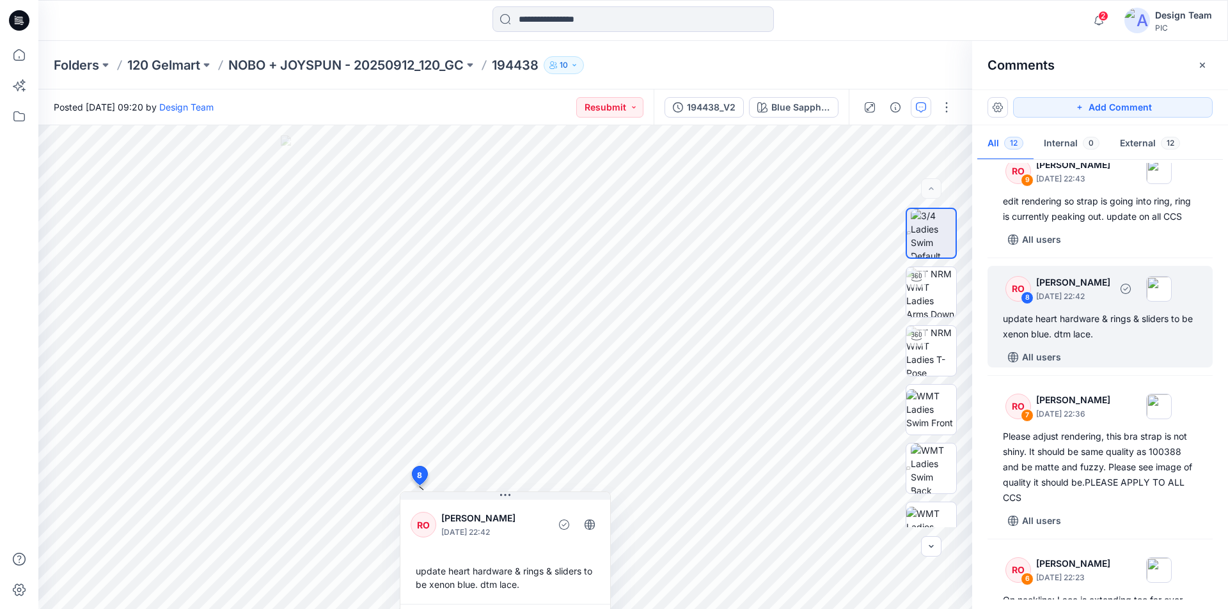
scroll to position [384, 0]
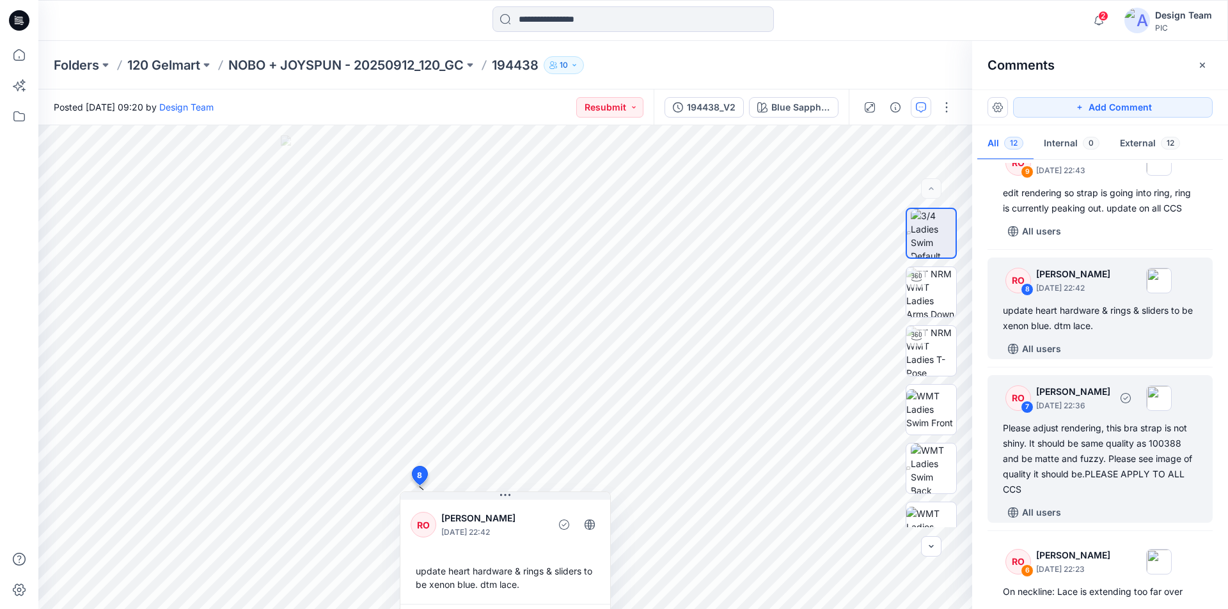
click at [1099, 439] on div "Please adjust rendering, this bra strap is not shiny. It should be same quality…" at bounding box center [1100, 459] width 194 height 77
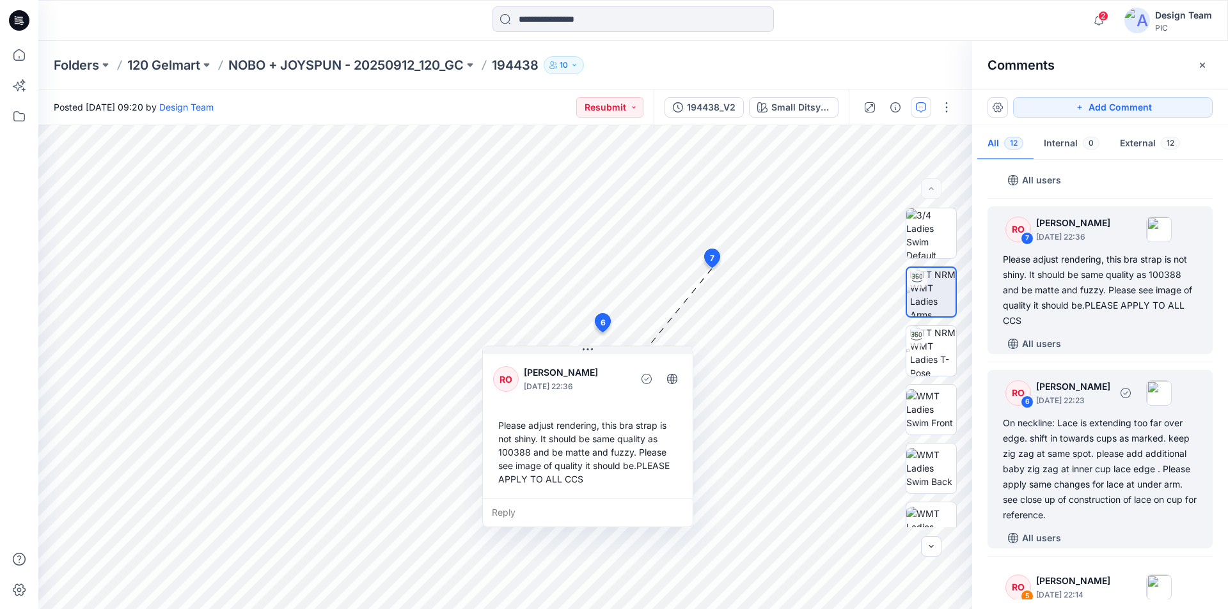
scroll to position [575, 0]
